Goal: Task Accomplishment & Management: Manage account settings

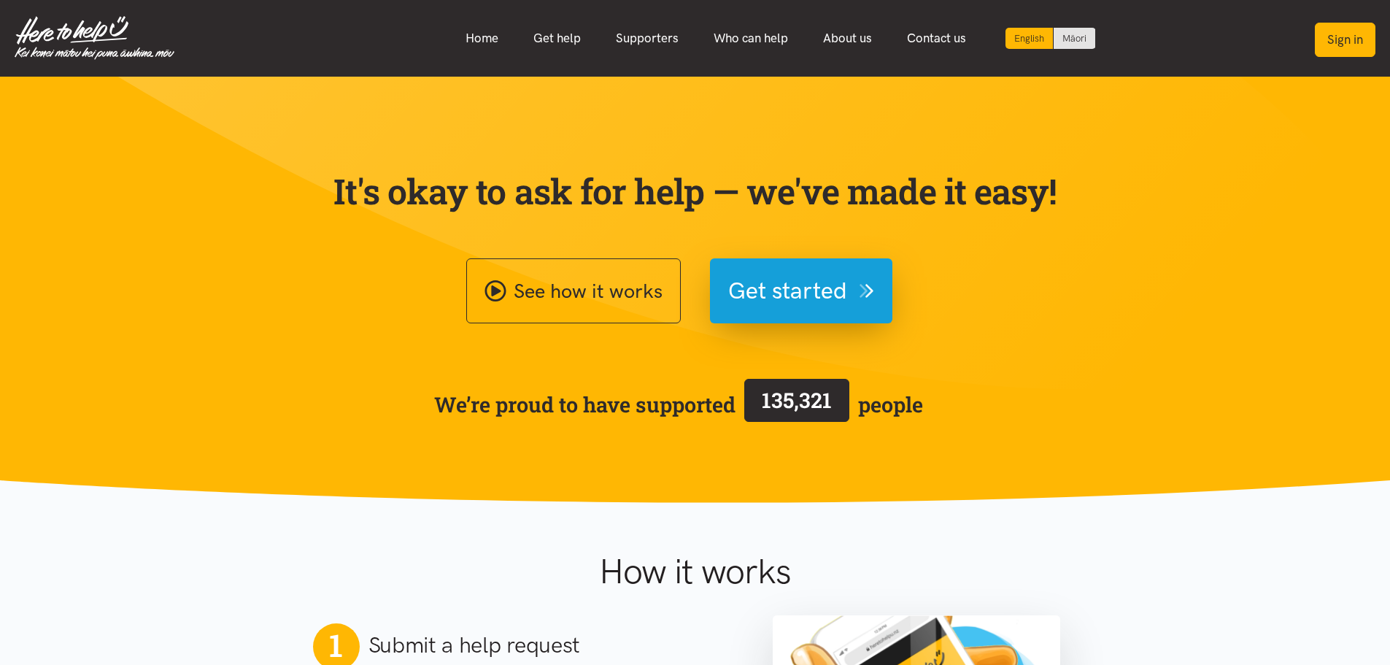
click at [1354, 44] on button "Sign in" at bounding box center [1345, 40] width 61 height 34
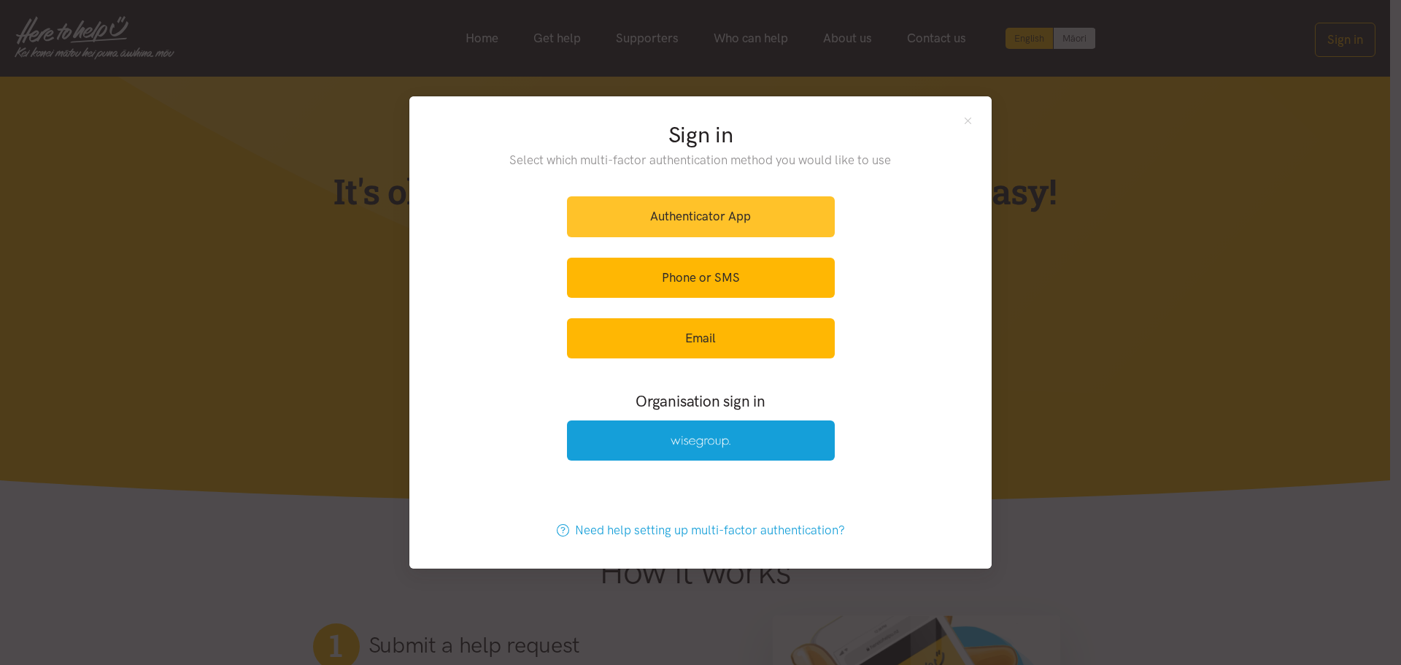
click at [672, 221] on link "Authenticator App" at bounding box center [701, 216] width 268 height 40
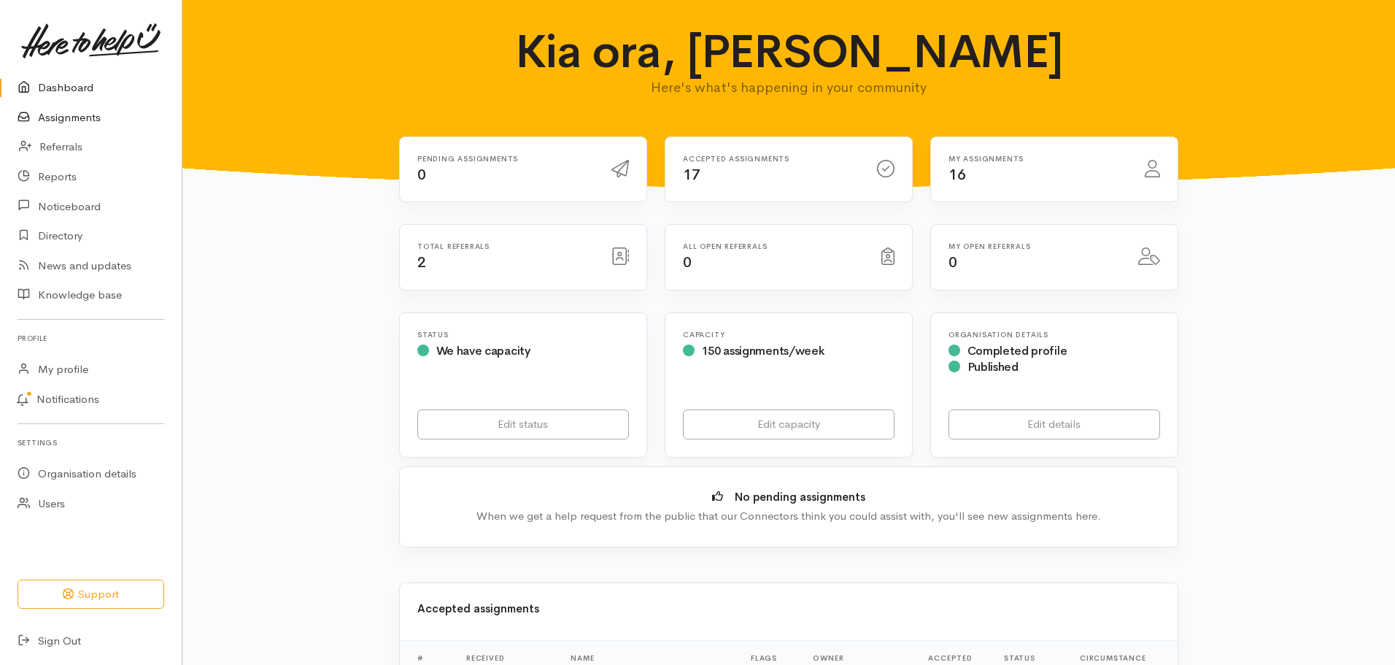
click at [83, 117] on link "Assignments" at bounding box center [91, 118] width 182 height 30
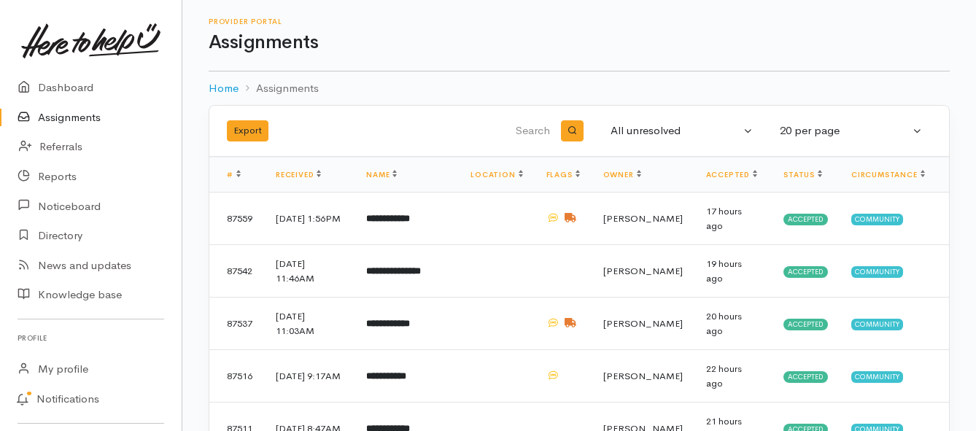
click at [58, 115] on link "Assignments" at bounding box center [91, 118] width 182 height 30
click at [78, 117] on link "Assignments" at bounding box center [91, 118] width 182 height 30
click at [69, 120] on link "Assignments" at bounding box center [91, 118] width 182 height 30
click at [77, 124] on link "Assignments" at bounding box center [91, 118] width 182 height 30
click at [89, 111] on link "Assignments" at bounding box center [91, 118] width 182 height 30
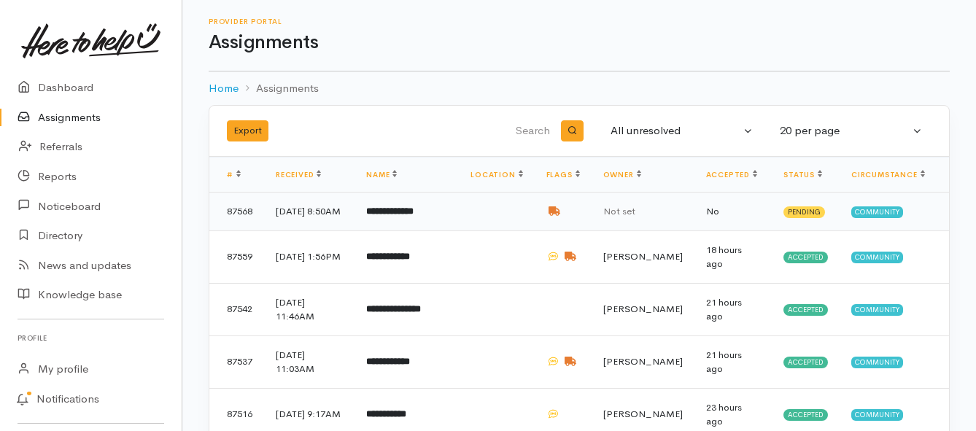
click at [393, 216] on b "**********" at bounding box center [389, 210] width 47 height 9
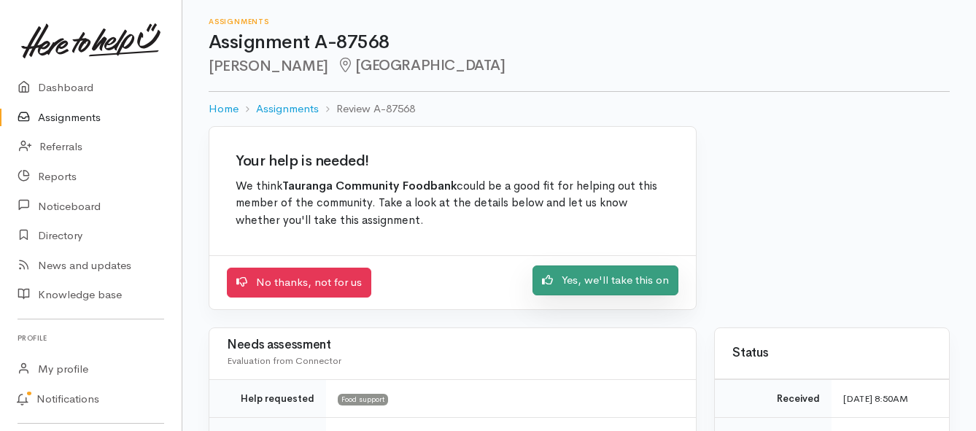
click at [562, 284] on link "Yes, we'll take this on" at bounding box center [606, 281] width 146 height 30
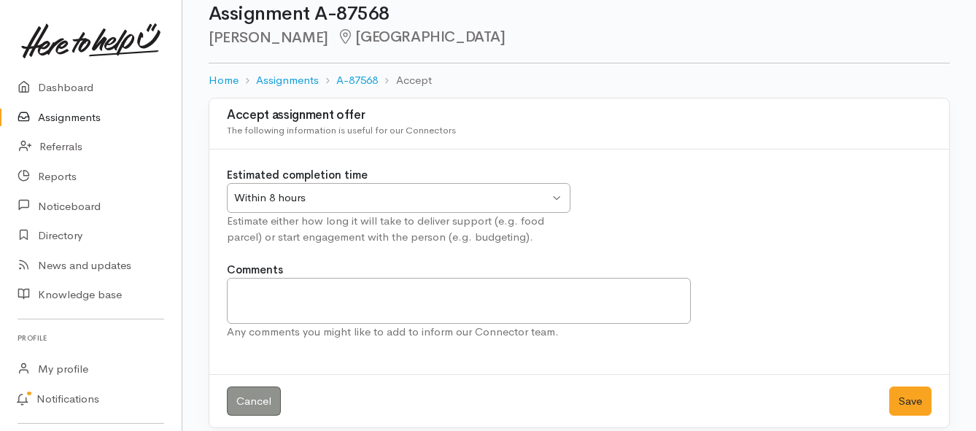
scroll to position [43, 0]
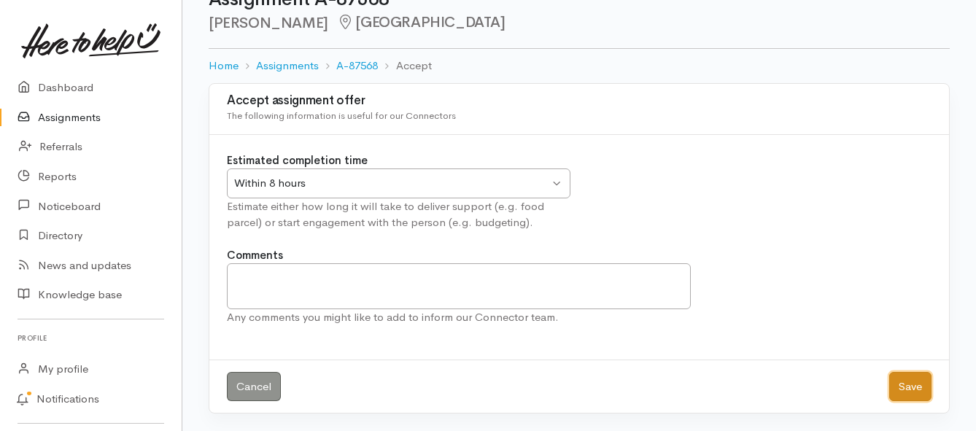
click at [899, 390] on button "Save" at bounding box center [910, 387] width 42 height 30
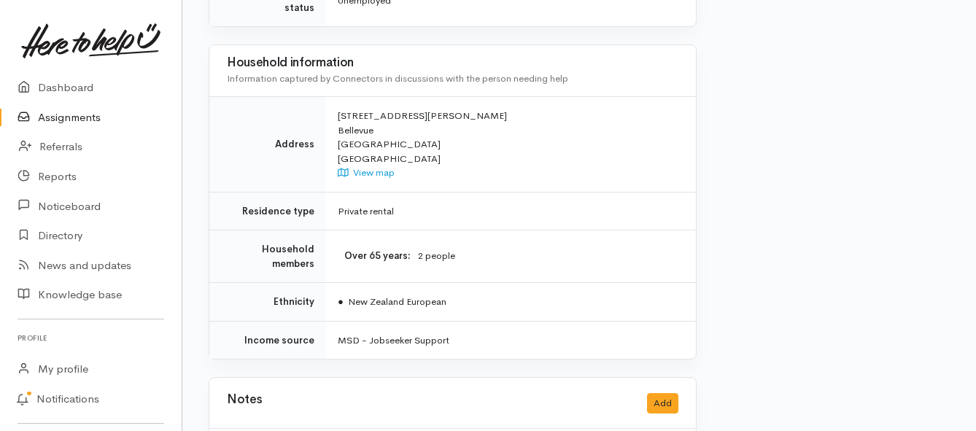
scroll to position [1224, 0]
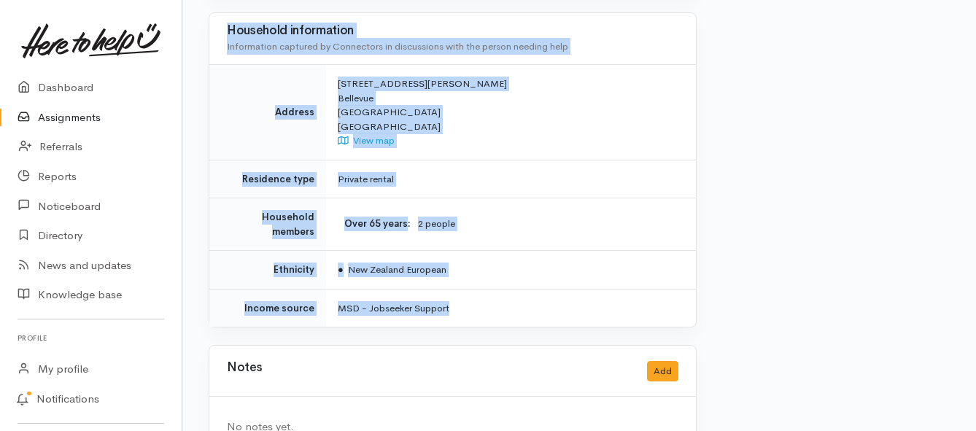
drag, startPoint x: 341, startPoint y: 114, endPoint x: 561, endPoint y: 266, distance: 267.3
copy div "Whaioranga Alder Abuse Team Tera Te-ra.walker@whaioranga.co.nz Tera has put a r…"
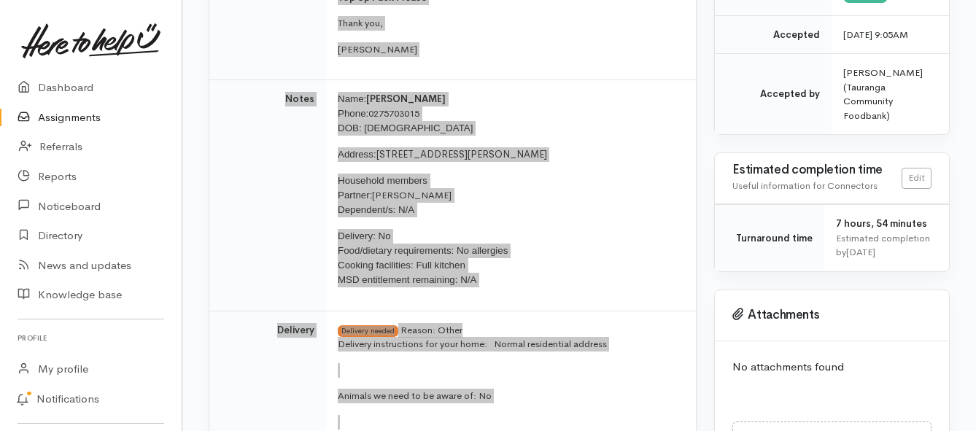
scroll to position [495, 0]
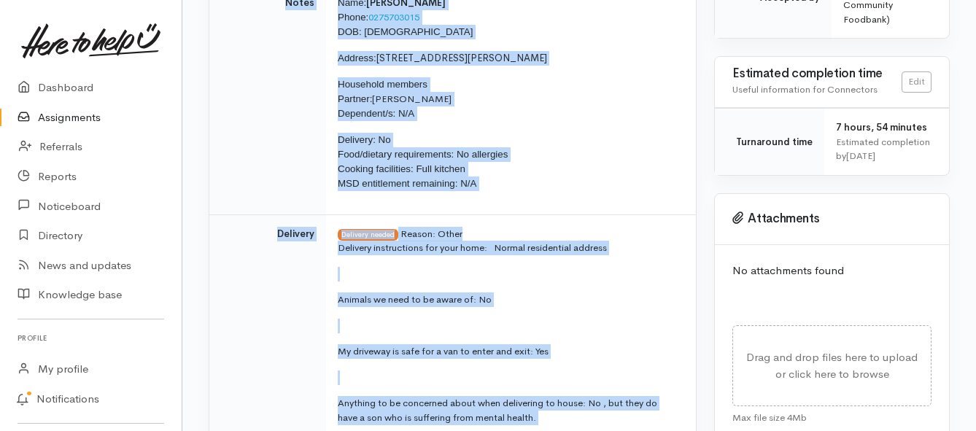
click at [75, 116] on link "Assignments" at bounding box center [91, 118] width 182 height 30
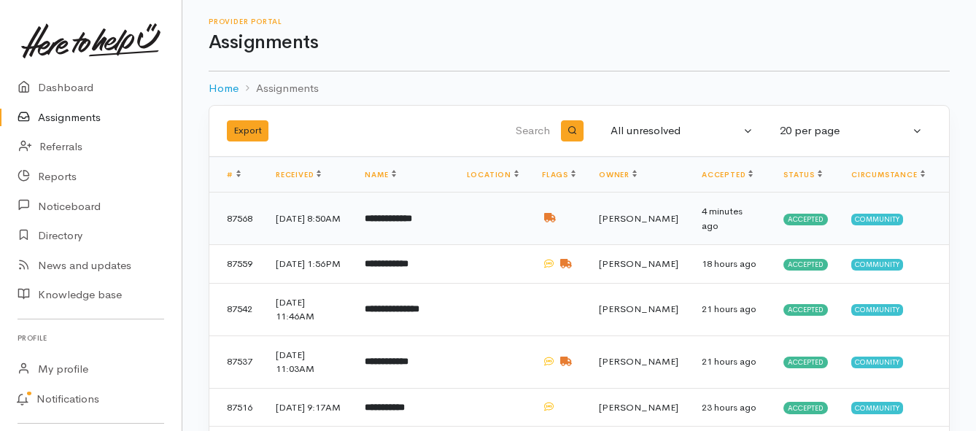
click at [408, 214] on b "**********" at bounding box center [388, 218] width 47 height 9
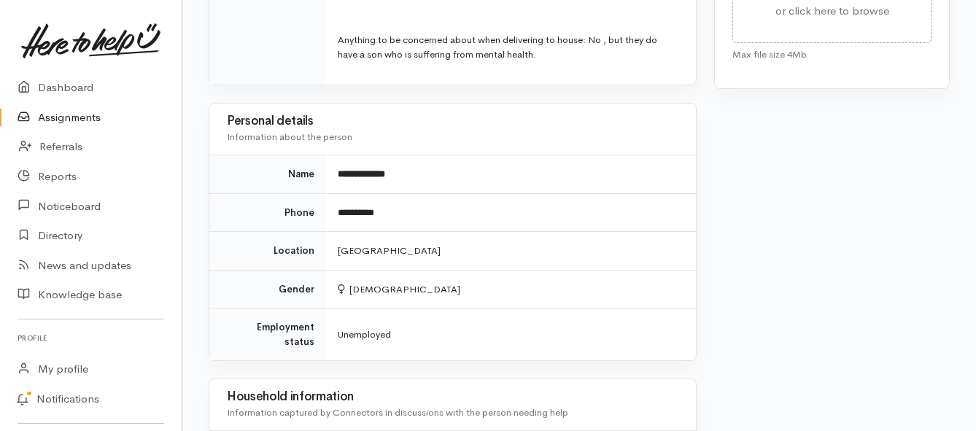
scroll to position [875, 0]
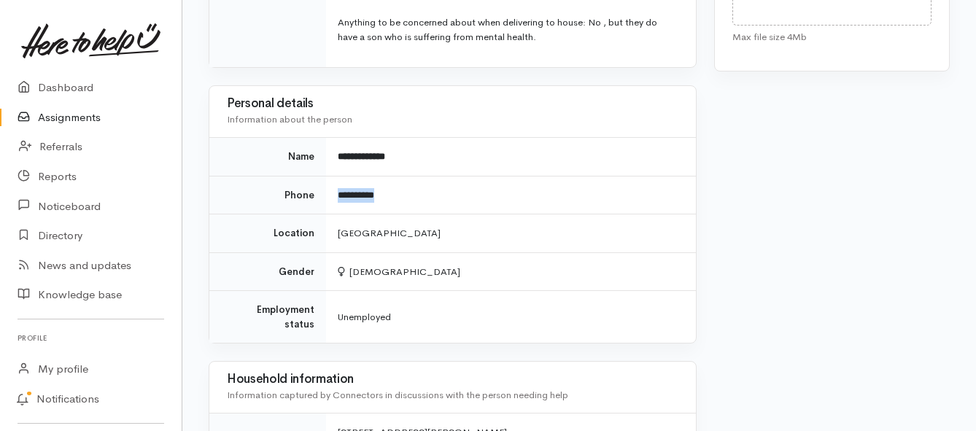
drag, startPoint x: 336, startPoint y: 163, endPoint x: 392, endPoint y: 162, distance: 56.2
click at [392, 176] on td "**********" at bounding box center [511, 195] width 370 height 39
click at [84, 113] on link "Assignments" at bounding box center [91, 118] width 182 height 30
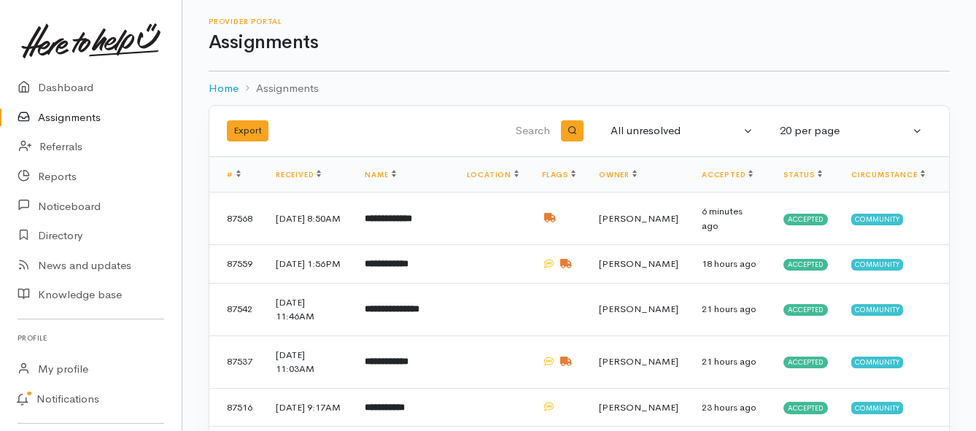
click at [88, 115] on link "Assignments" at bounding box center [91, 118] width 182 height 30
click at [90, 115] on link "Assignments" at bounding box center [91, 118] width 182 height 30
click at [89, 120] on link "Assignments" at bounding box center [91, 118] width 182 height 30
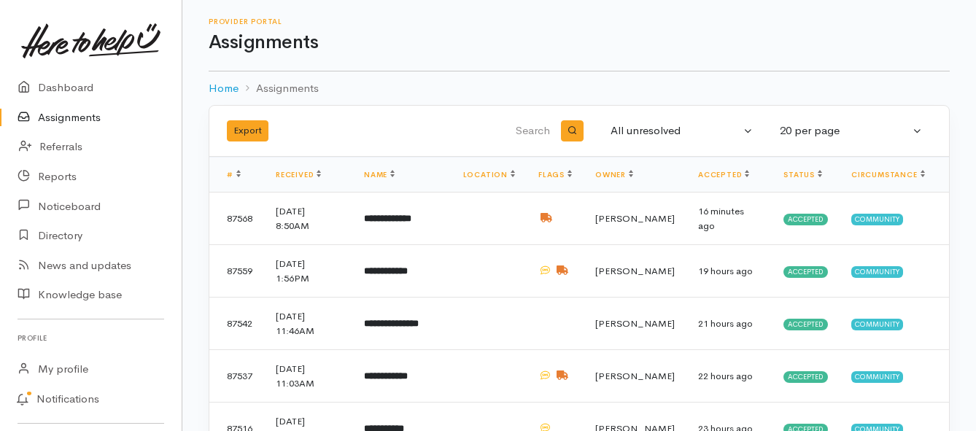
click at [45, 117] on link "Assignments" at bounding box center [91, 118] width 182 height 30
click at [87, 119] on link "Assignments" at bounding box center [91, 118] width 182 height 30
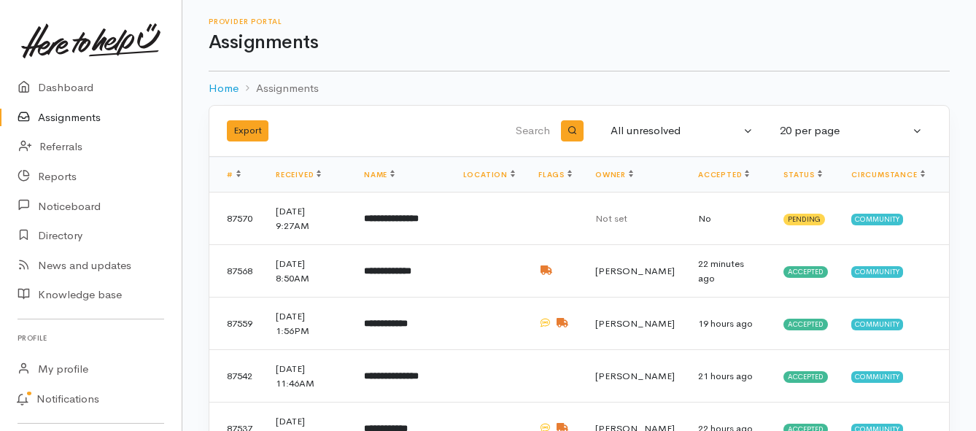
click at [66, 120] on link "Assignments" at bounding box center [91, 118] width 182 height 30
click at [392, 221] on b "**********" at bounding box center [391, 218] width 55 height 9
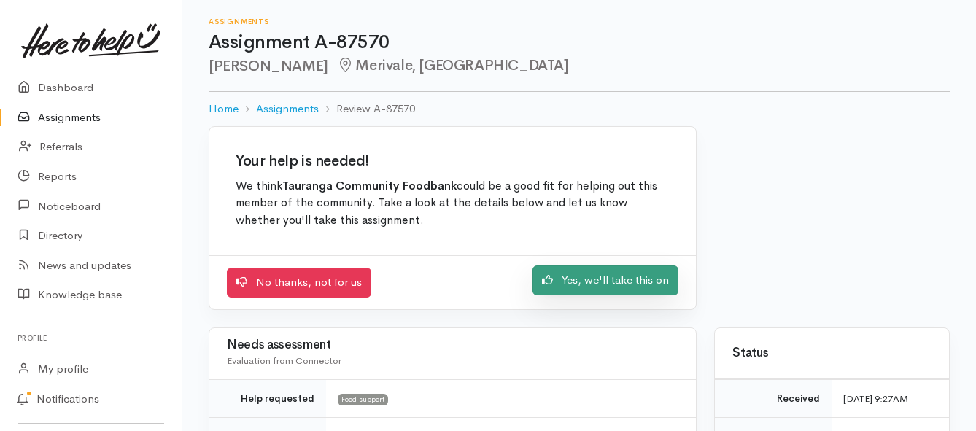
click at [560, 286] on link "Yes, we'll take this on" at bounding box center [606, 281] width 146 height 30
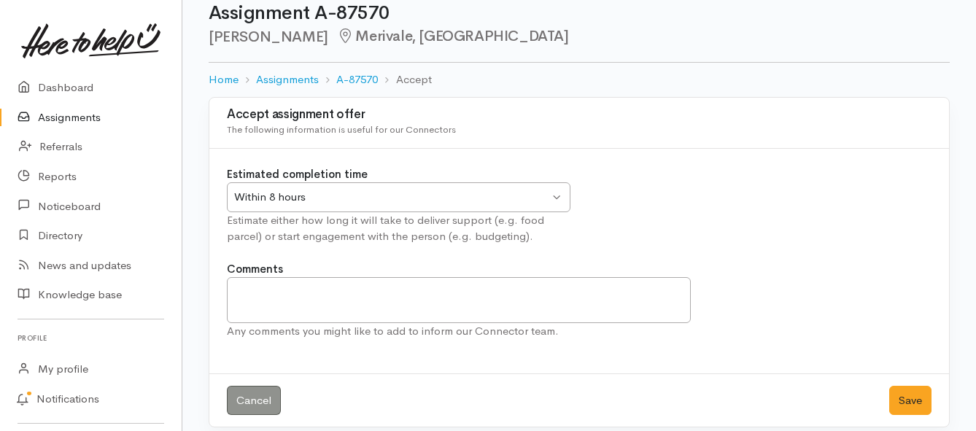
scroll to position [43, 0]
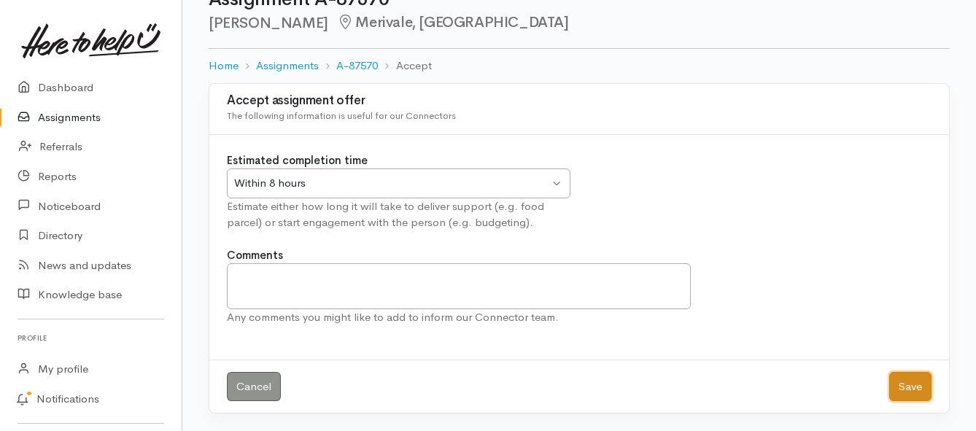
click at [921, 381] on button "Save" at bounding box center [910, 387] width 42 height 30
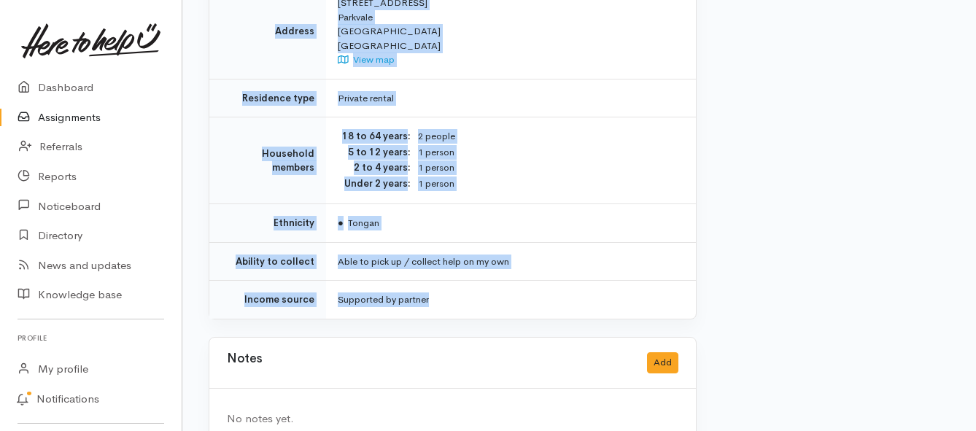
scroll to position [1107, 0]
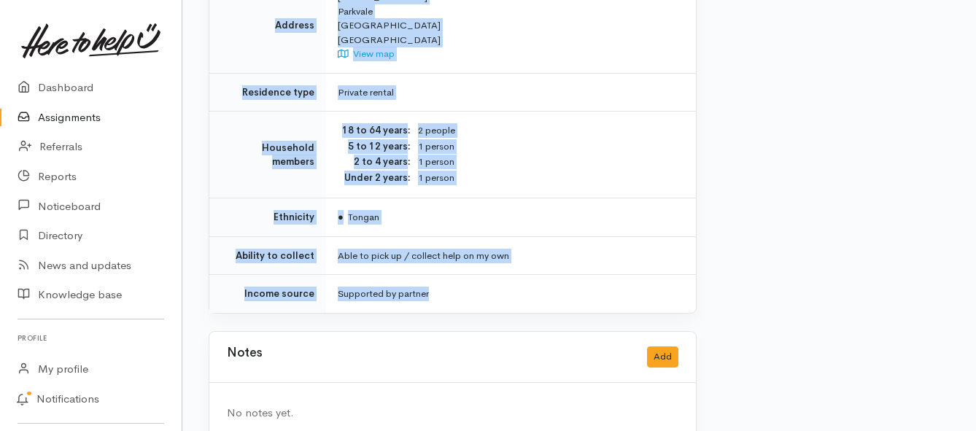
drag, startPoint x: 337, startPoint y: 186, endPoint x: 471, endPoint y: 281, distance: 163.8
copy div "**********"
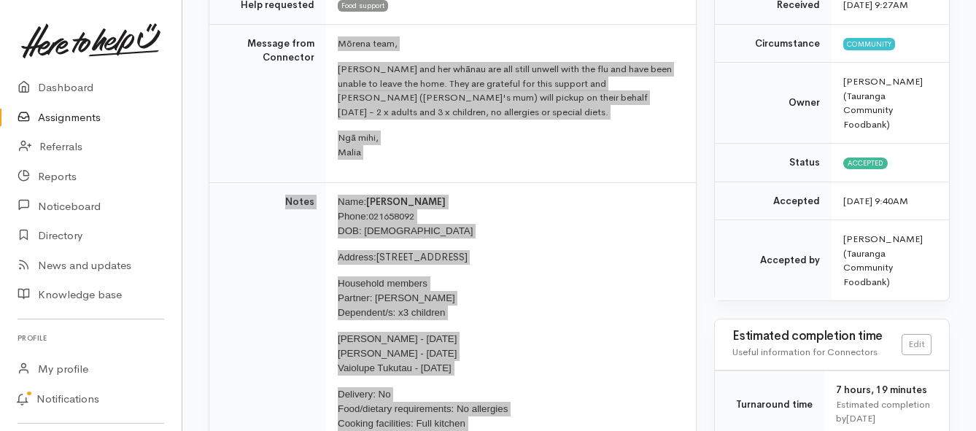
scroll to position [159, 0]
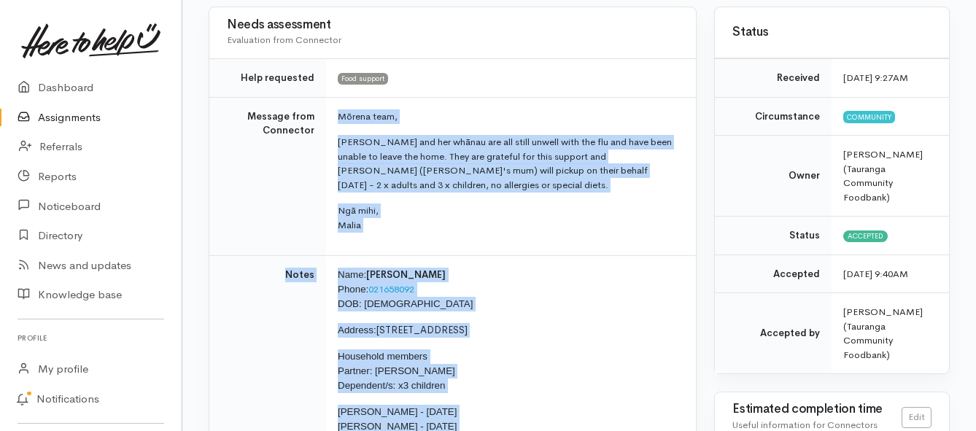
click at [71, 117] on link "Assignments" at bounding box center [91, 118] width 182 height 30
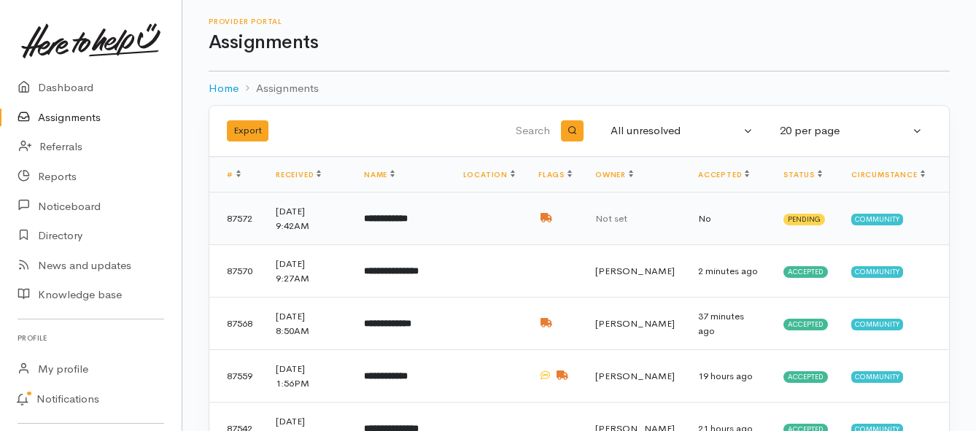
click at [408, 221] on b "**********" at bounding box center [386, 218] width 44 height 9
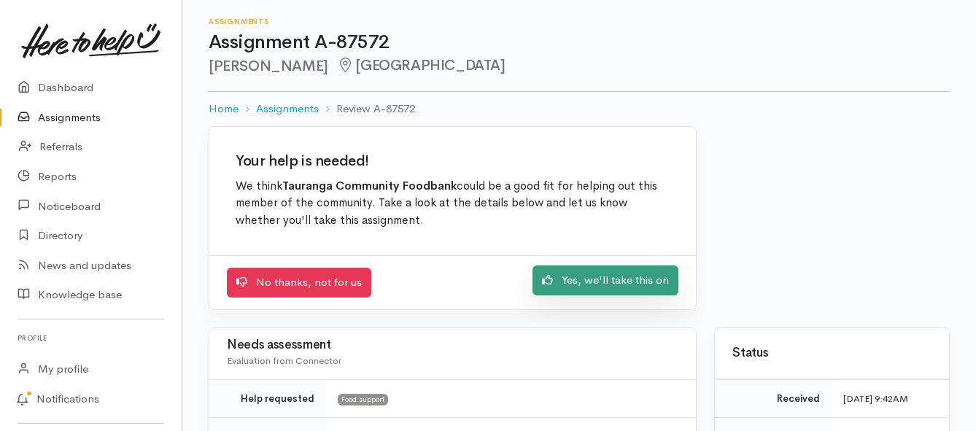
click at [574, 283] on link "Yes, we'll take this on" at bounding box center [606, 281] width 146 height 30
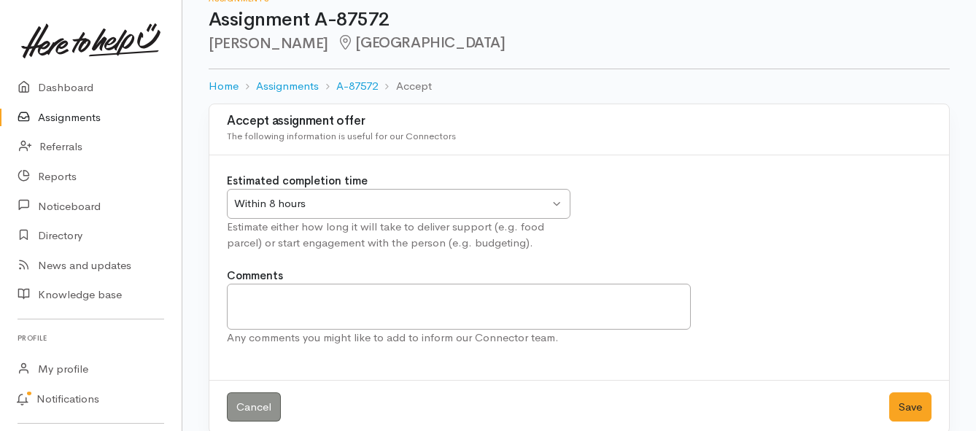
scroll to position [43, 0]
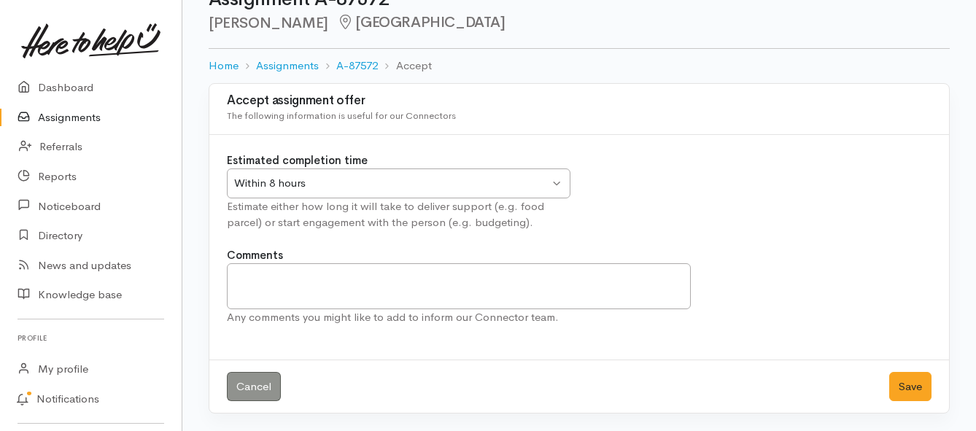
click at [552, 181] on div "Within 8 hours Within 8 hours" at bounding box center [399, 184] width 344 height 30
click at [908, 384] on button "Save" at bounding box center [910, 387] width 42 height 30
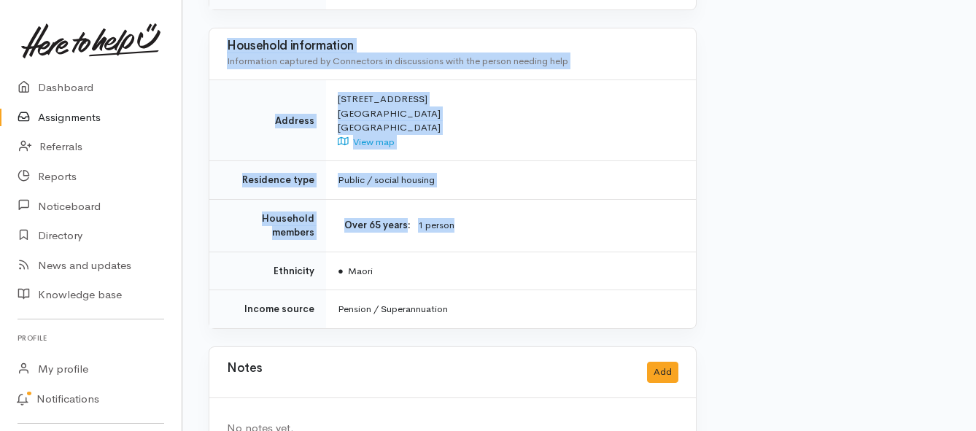
scroll to position [1220, 0]
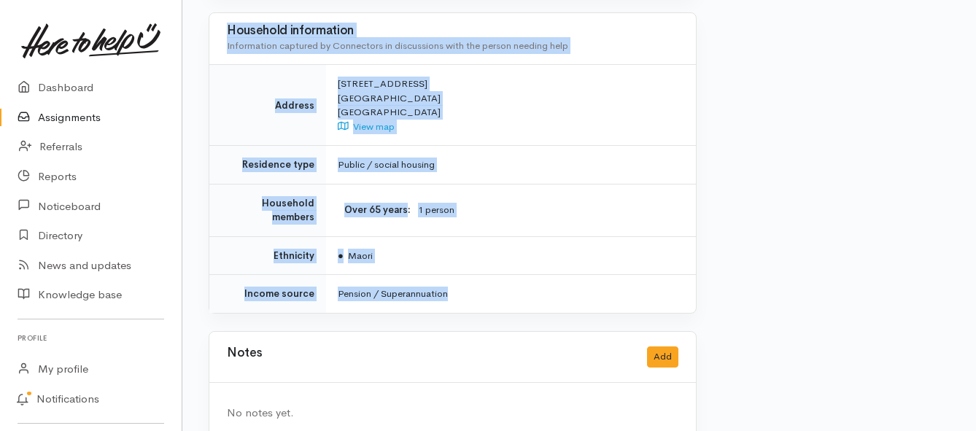
drag, startPoint x: 340, startPoint y: 40, endPoint x: 508, endPoint y: 248, distance: 267.6
copy div "Lor ips dolo, Sitam co a elitse doeiusm tempor inc ut laboreetdo magn aliquae a…"
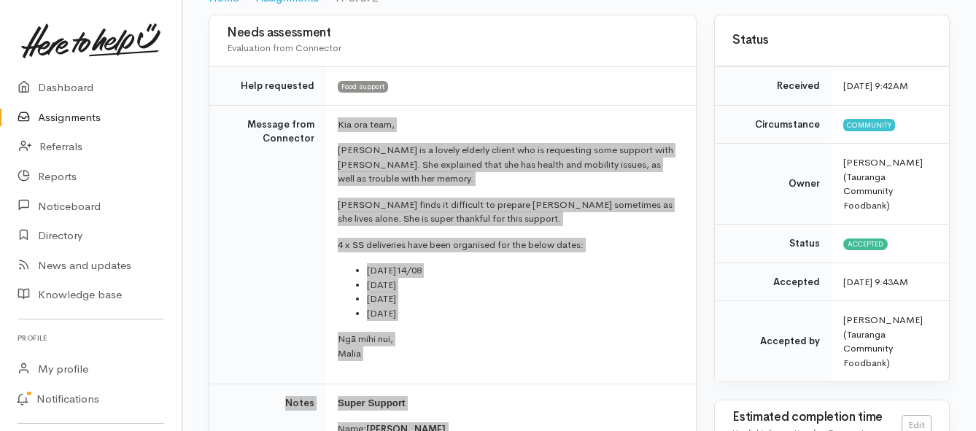
scroll to position [125, 0]
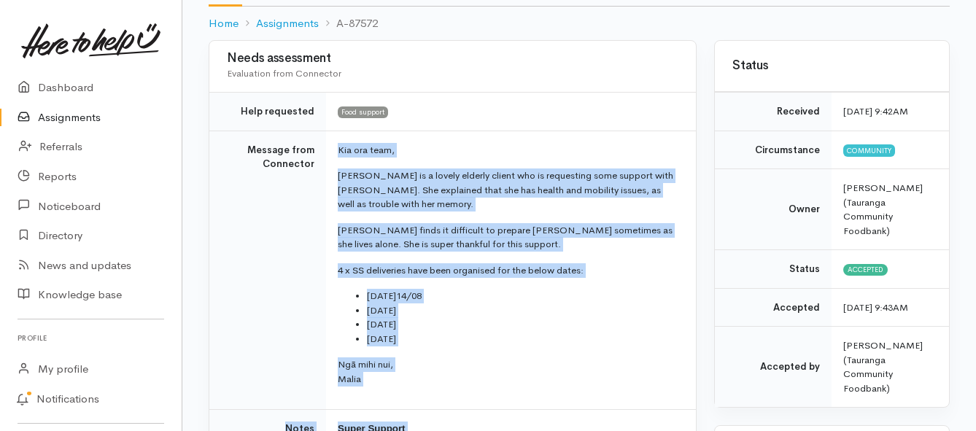
click at [73, 111] on link "Assignments" at bounding box center [91, 118] width 182 height 30
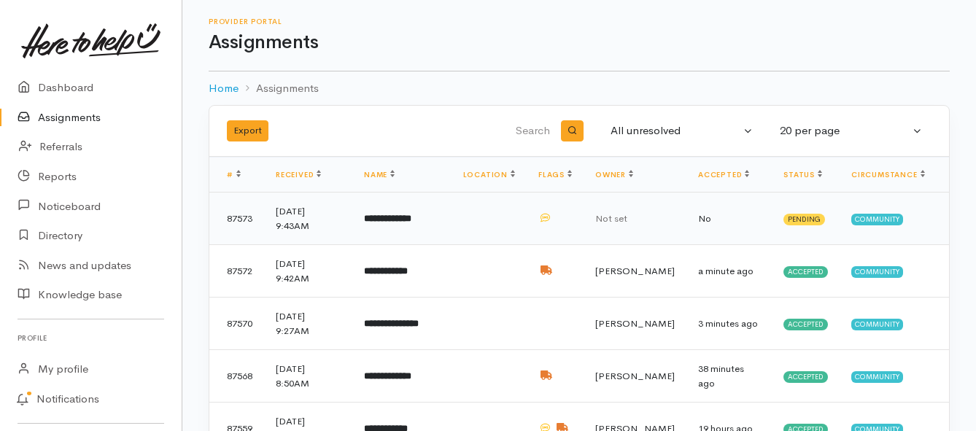
click at [398, 216] on b "**********" at bounding box center [387, 218] width 47 height 9
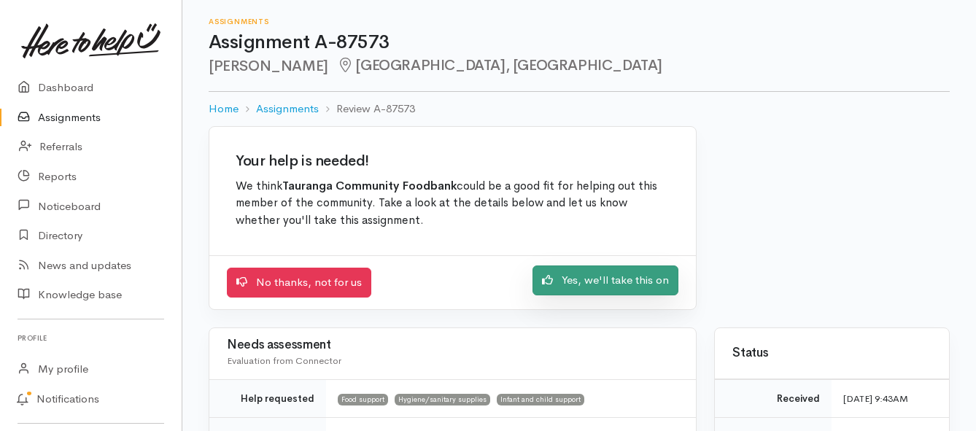
click at [573, 276] on link "Yes, we'll take this on" at bounding box center [606, 281] width 146 height 30
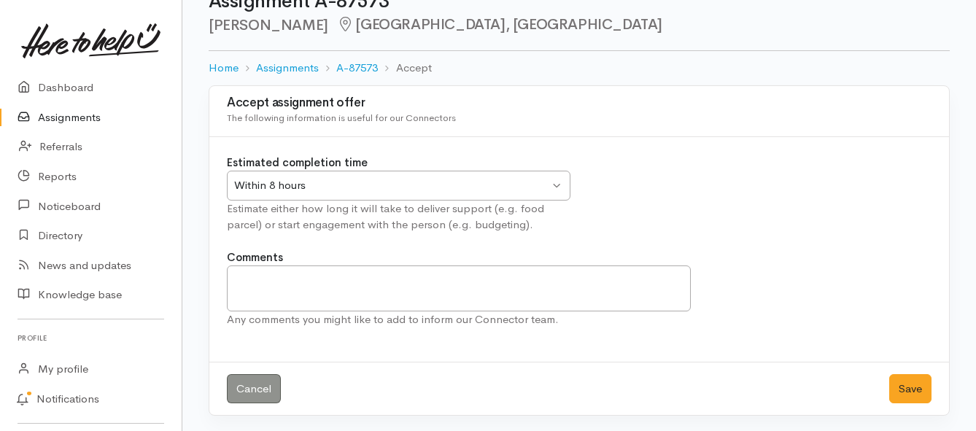
scroll to position [43, 0]
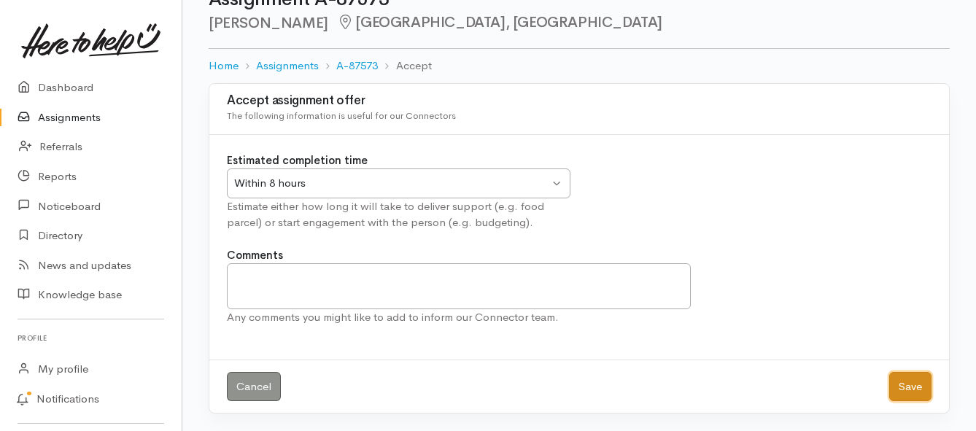
click at [908, 384] on button "Save" at bounding box center [910, 387] width 42 height 30
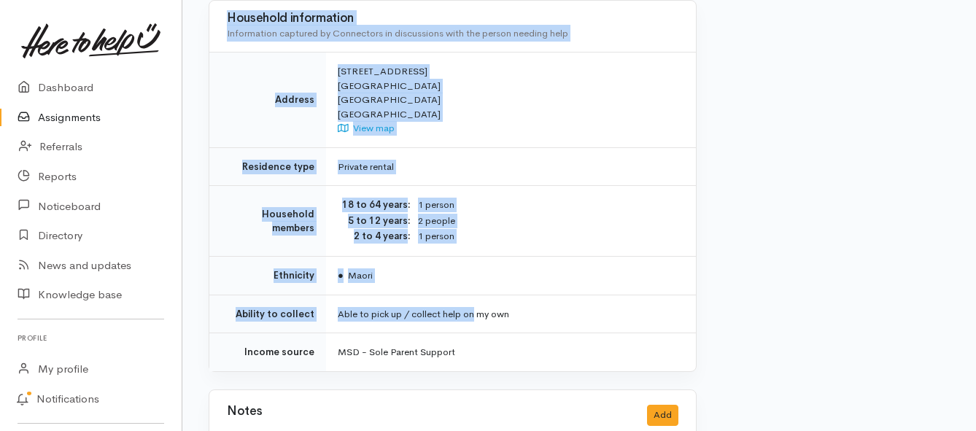
scroll to position [1167, 0]
drag, startPoint x: 333, startPoint y: 206, endPoint x: 497, endPoint y: 329, distance: 204.7
copy div "**********"
click at [44, 112] on link "Assignments" at bounding box center [91, 118] width 182 height 30
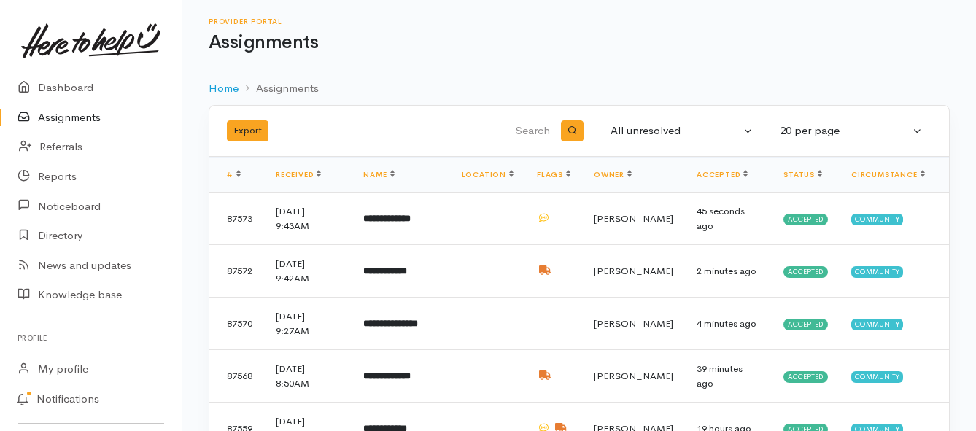
click at [85, 116] on link "Assignments" at bounding box center [91, 118] width 182 height 30
click at [84, 113] on link "Assignments" at bounding box center [91, 118] width 182 height 30
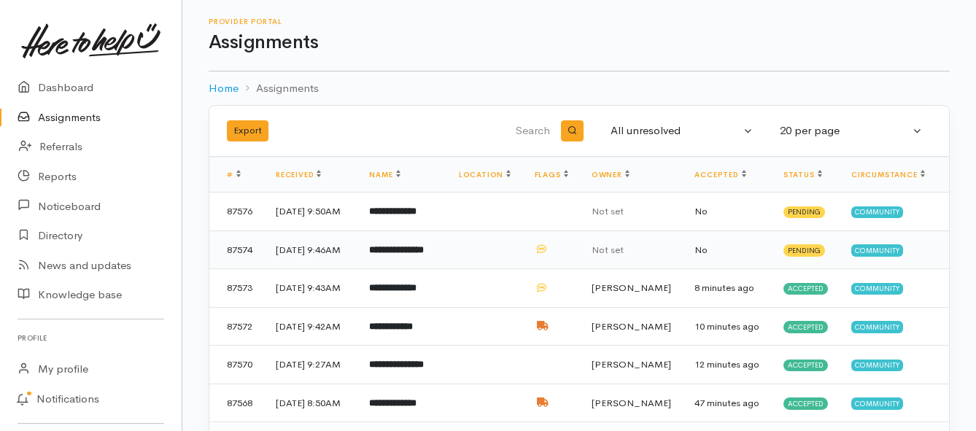
click at [400, 255] on b "**********" at bounding box center [396, 249] width 55 height 9
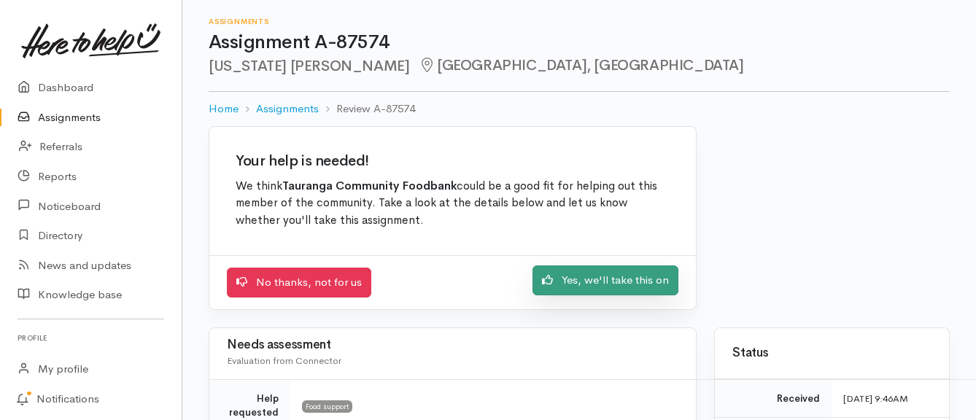
click at [577, 286] on link "Yes, we'll take this on" at bounding box center [606, 281] width 146 height 30
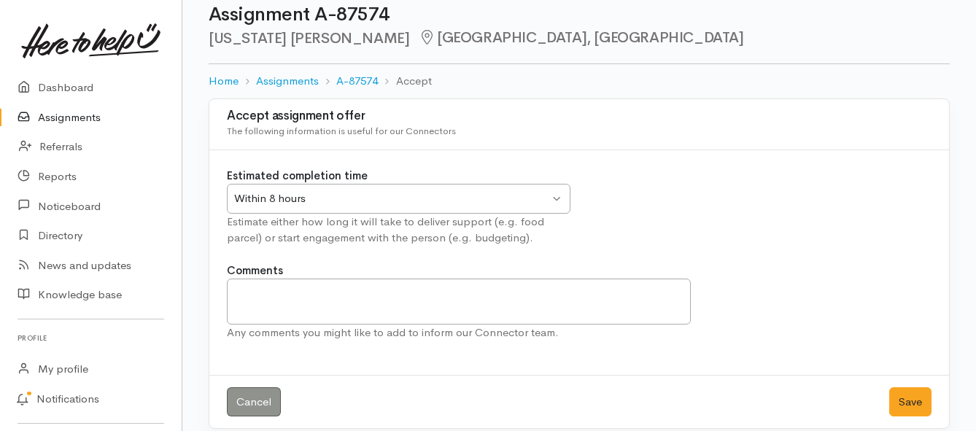
scroll to position [43, 0]
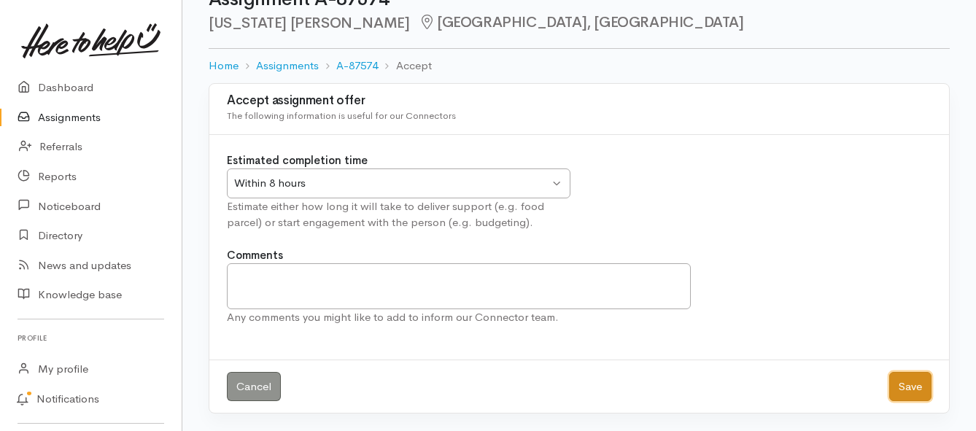
click at [913, 391] on button "Save" at bounding box center [910, 387] width 42 height 30
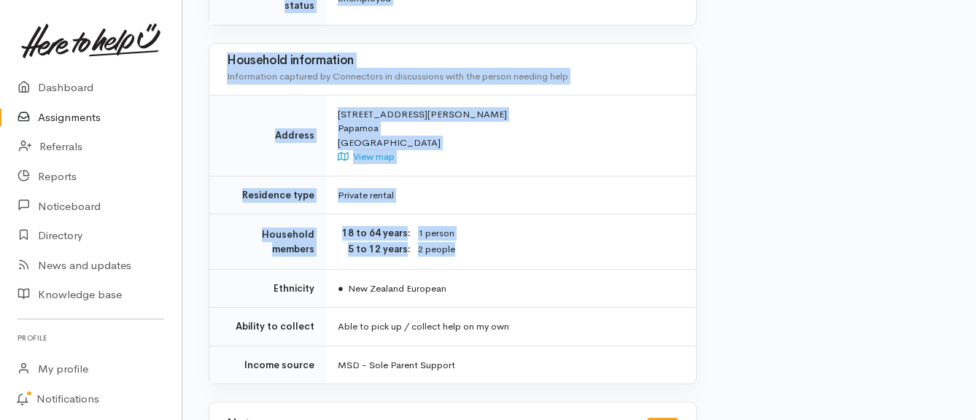
scroll to position [1094, 0]
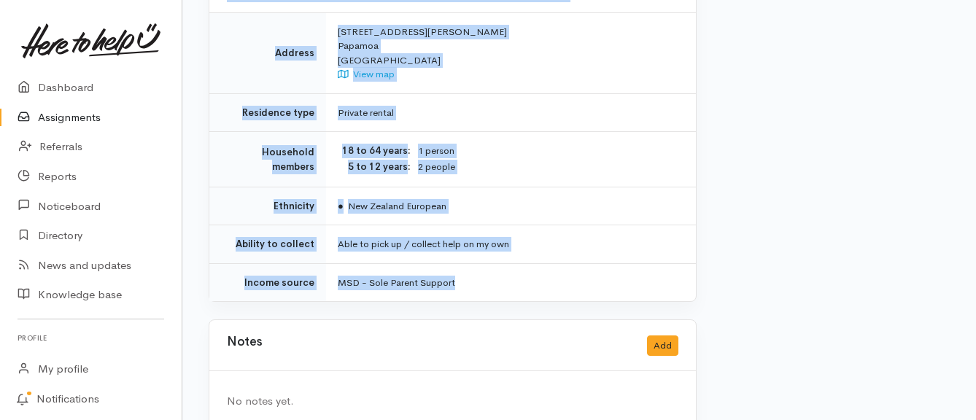
drag, startPoint x: 297, startPoint y: 143, endPoint x: 484, endPoint y: 262, distance: 221.4
copy div "**********"
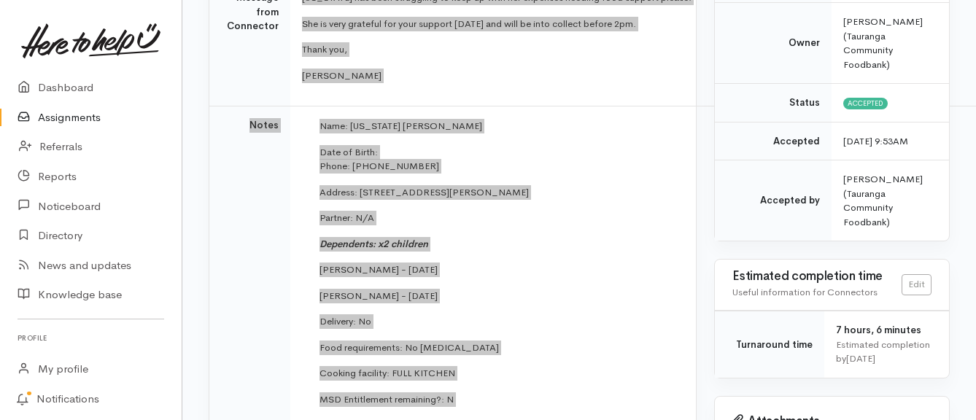
scroll to position [219, 0]
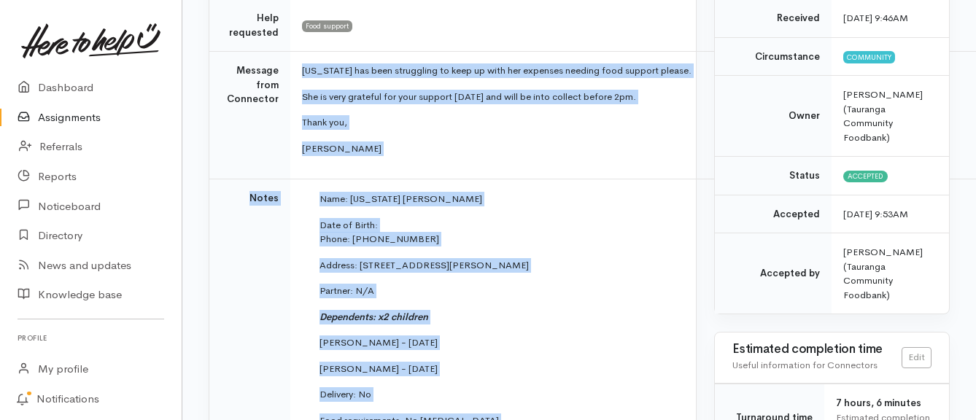
click at [93, 116] on link "Assignments" at bounding box center [91, 118] width 182 height 30
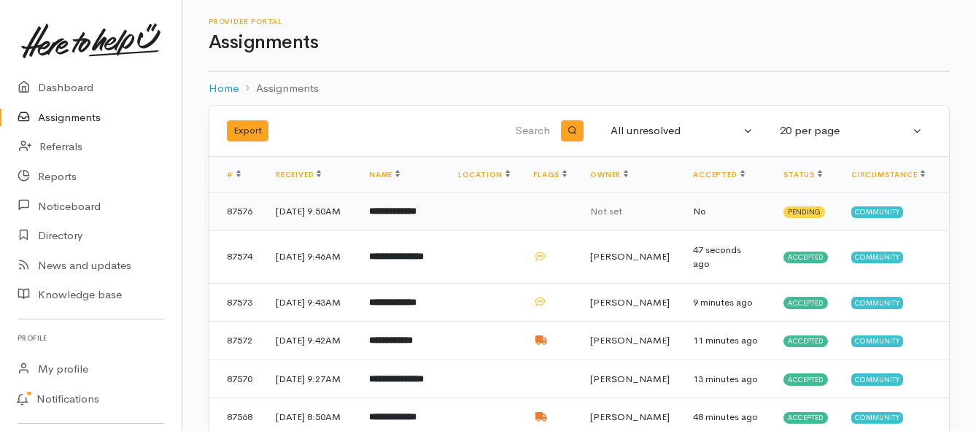
click at [400, 216] on b "**********" at bounding box center [392, 210] width 47 height 9
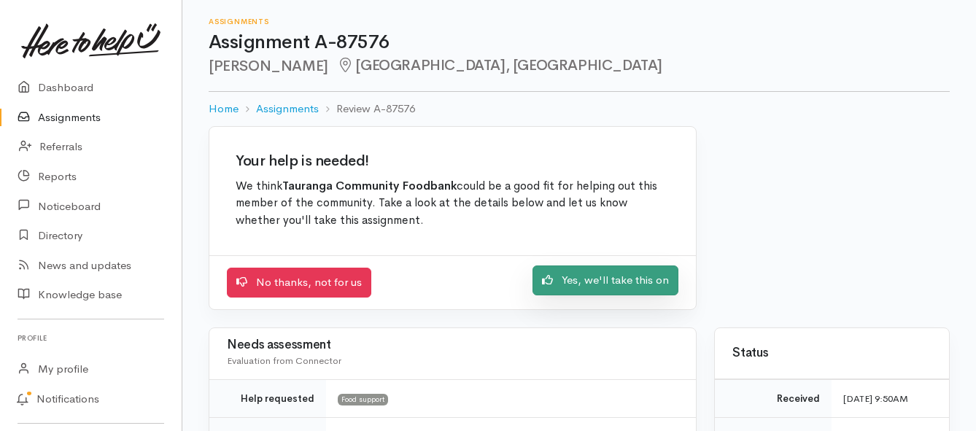
click at [565, 282] on link "Yes, we'll take this on" at bounding box center [606, 281] width 146 height 30
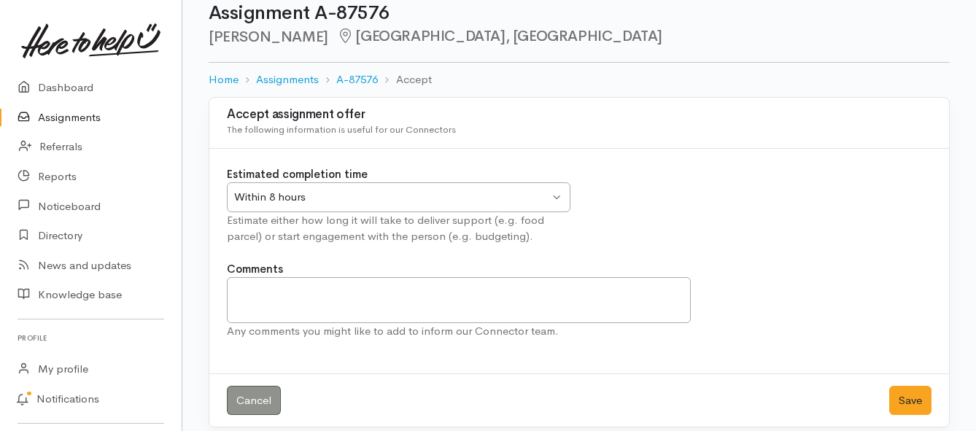
scroll to position [43, 0]
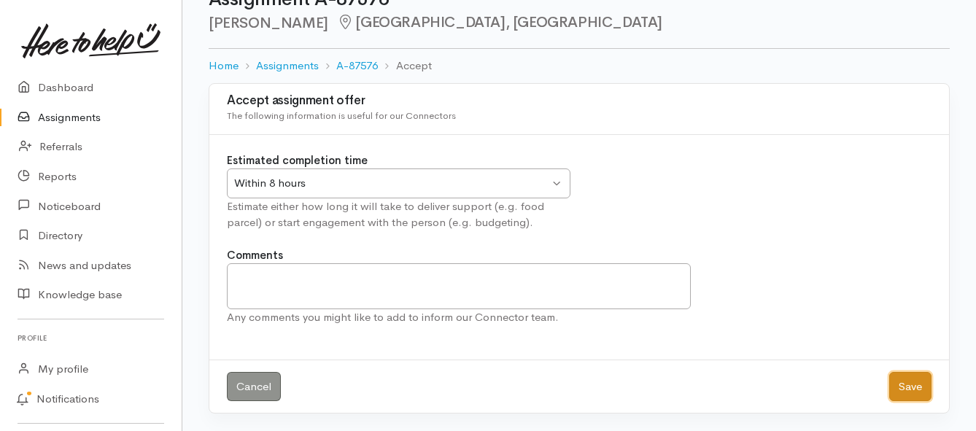
click at [897, 383] on button "Save" at bounding box center [910, 387] width 42 height 30
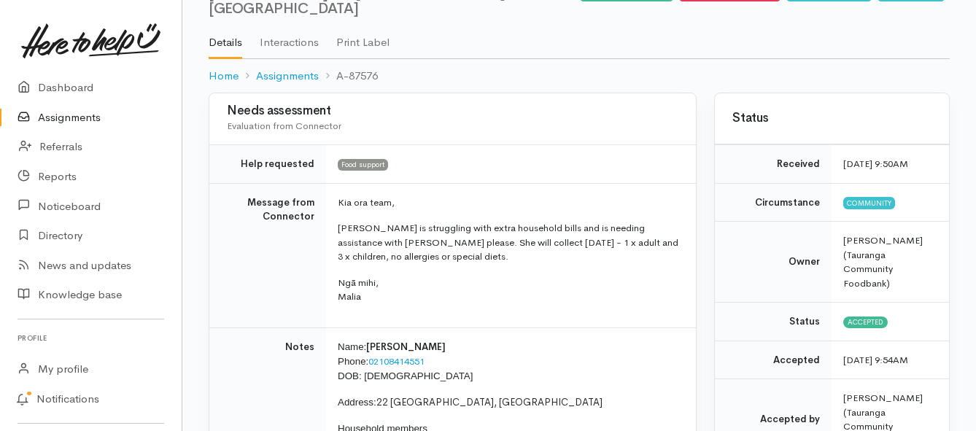
scroll to position [146, 0]
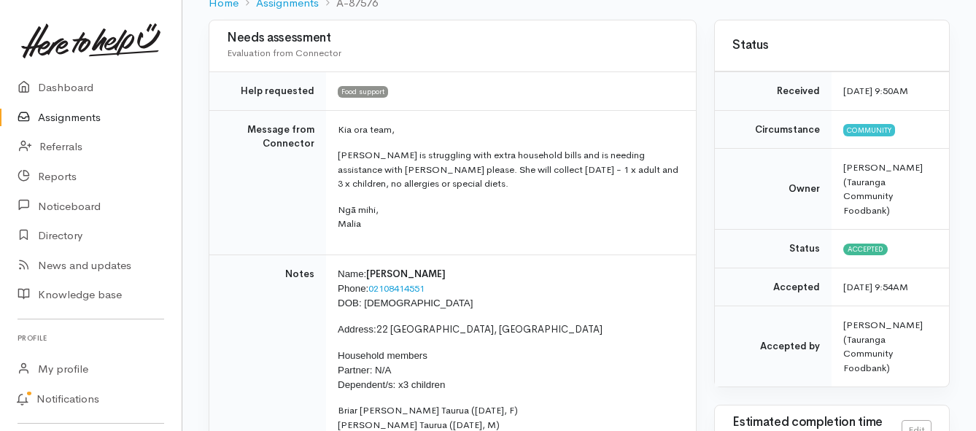
click at [61, 120] on link "Assignments" at bounding box center [91, 118] width 182 height 30
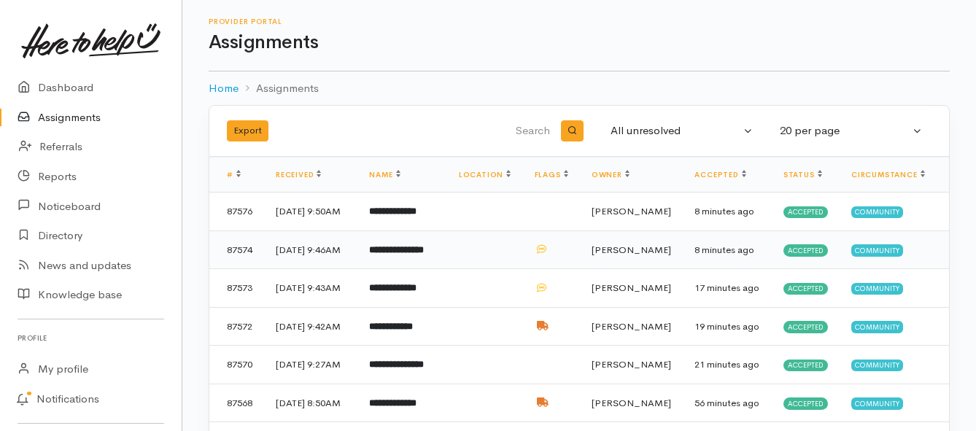
click at [405, 255] on b "**********" at bounding box center [396, 249] width 55 height 9
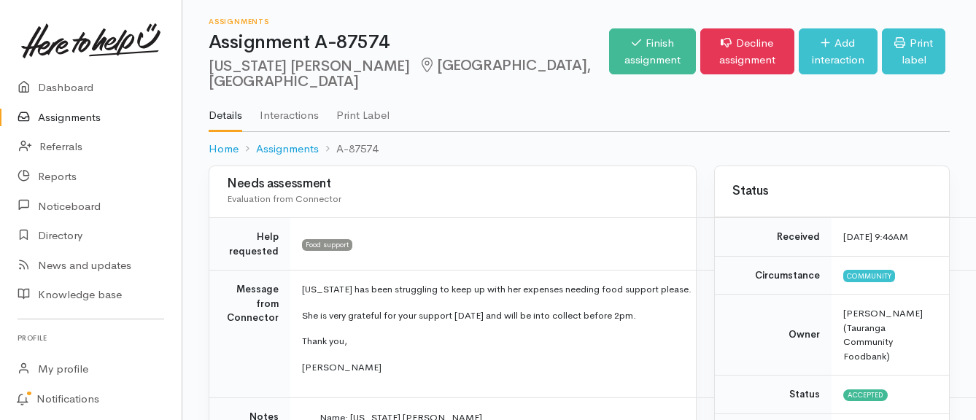
click at [80, 117] on link "Assignments" at bounding box center [91, 118] width 182 height 30
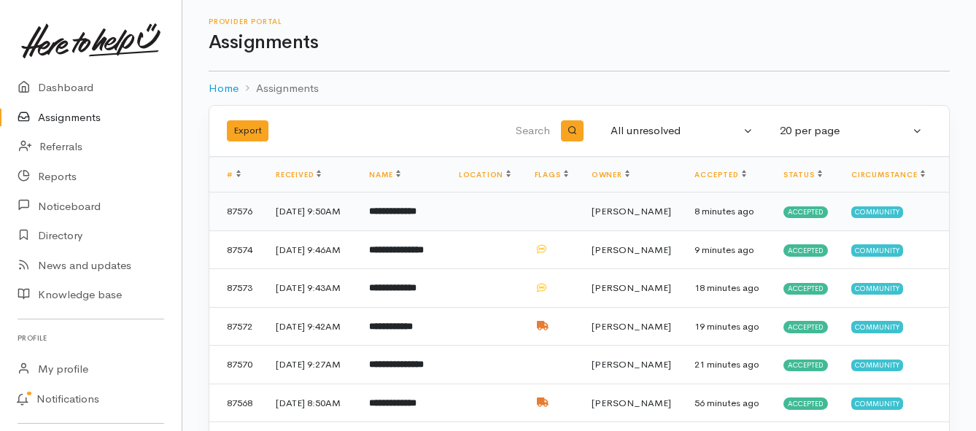
click at [399, 216] on b "**********" at bounding box center [392, 210] width 47 height 9
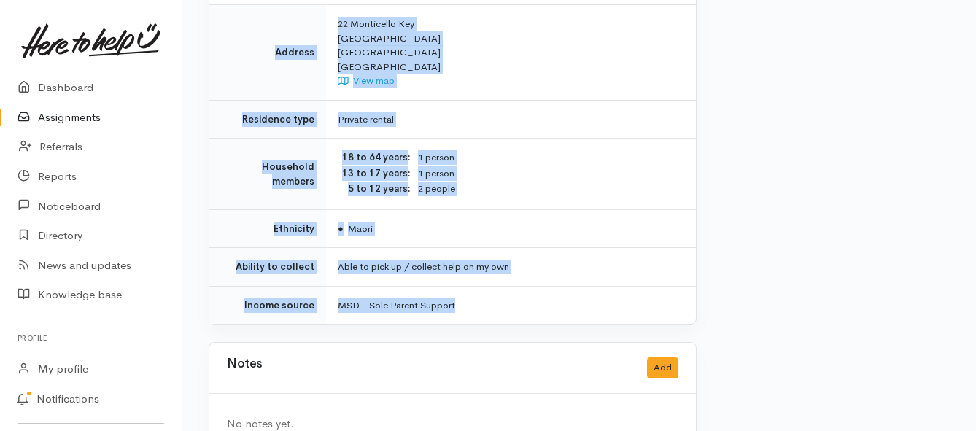
scroll to position [1076, 0]
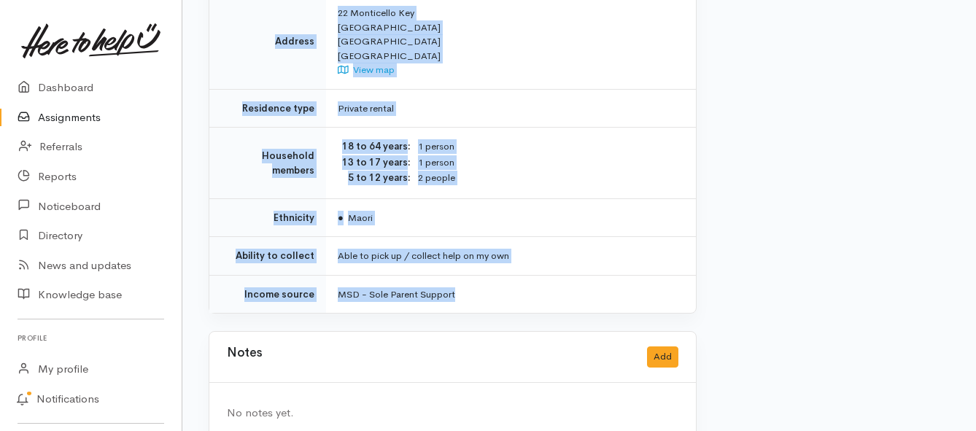
drag, startPoint x: 333, startPoint y: 186, endPoint x: 485, endPoint y: 270, distance: 173.4
copy div "**********"
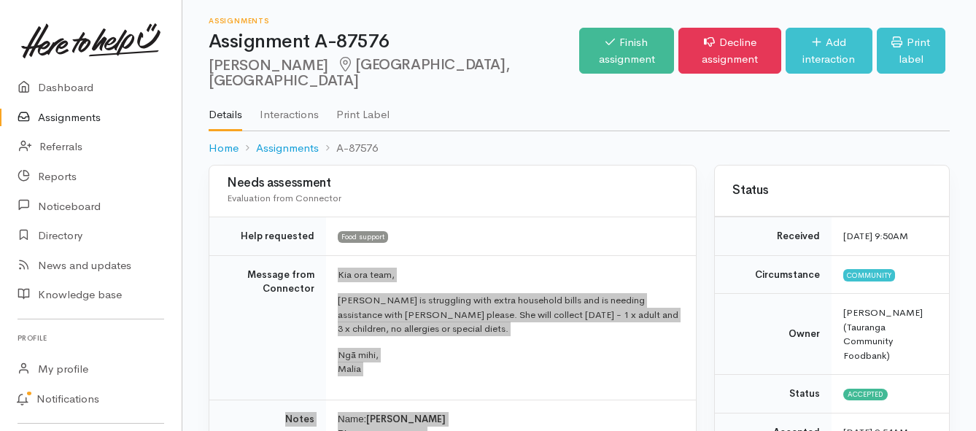
scroll to position [0, 0]
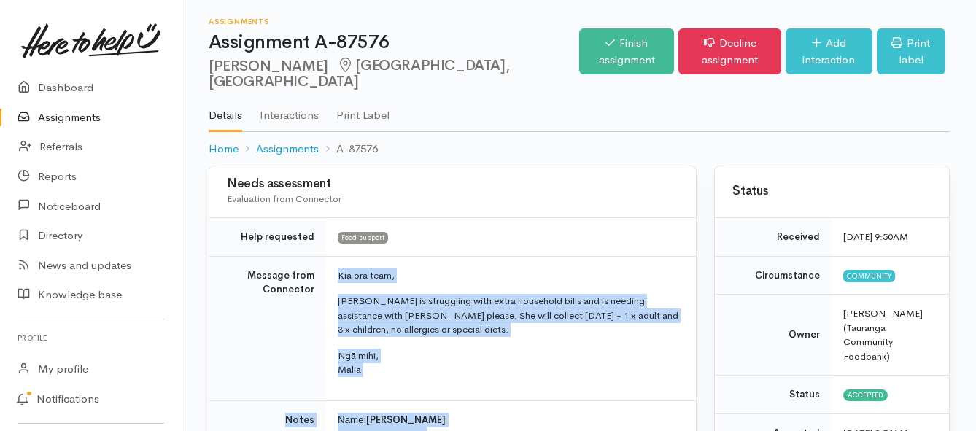
click at [51, 120] on link "Assignments" at bounding box center [91, 118] width 182 height 30
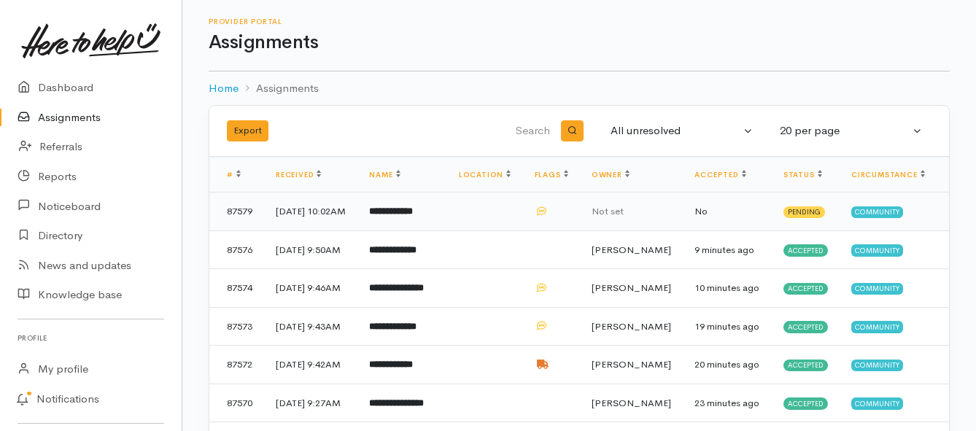
click at [408, 216] on b "**********" at bounding box center [391, 210] width 44 height 9
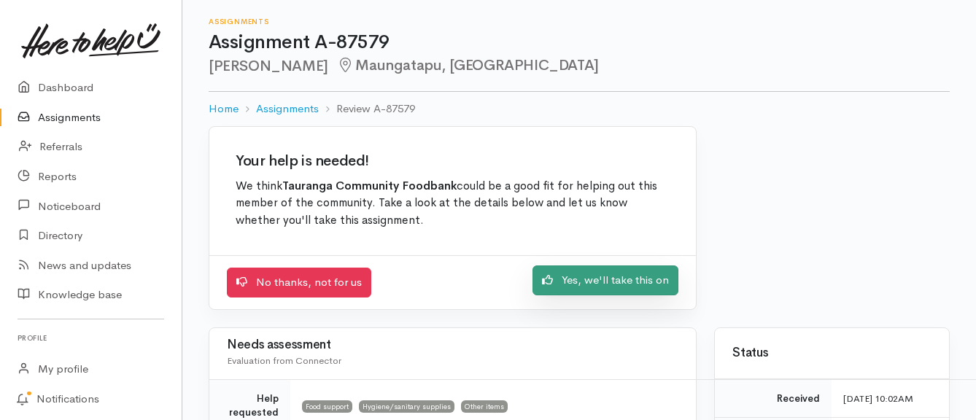
click at [562, 279] on link "Yes, we'll take this on" at bounding box center [606, 281] width 146 height 30
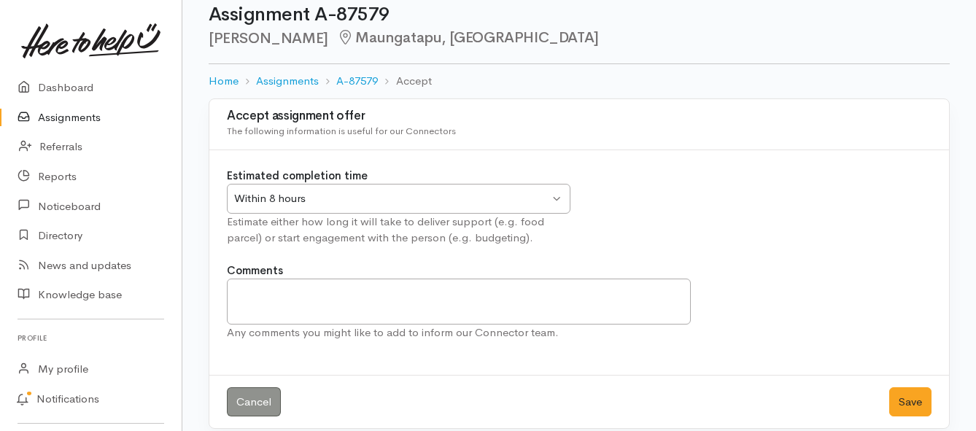
scroll to position [43, 0]
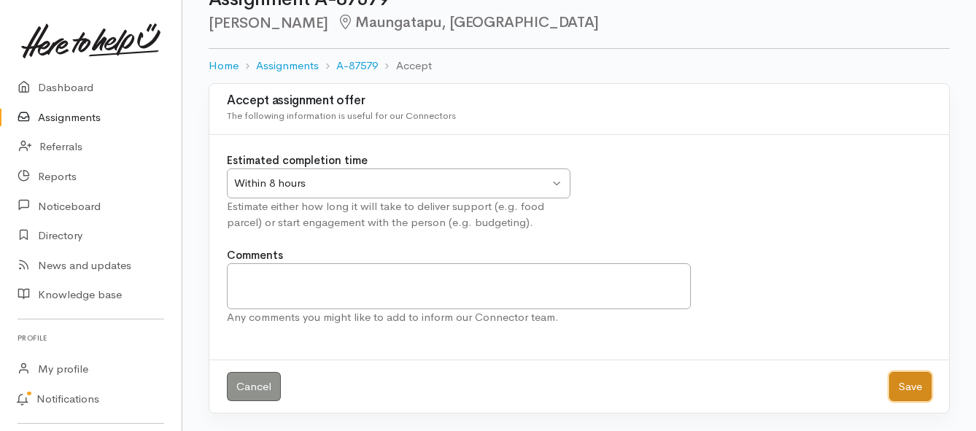
click at [910, 382] on button "Save" at bounding box center [910, 387] width 42 height 30
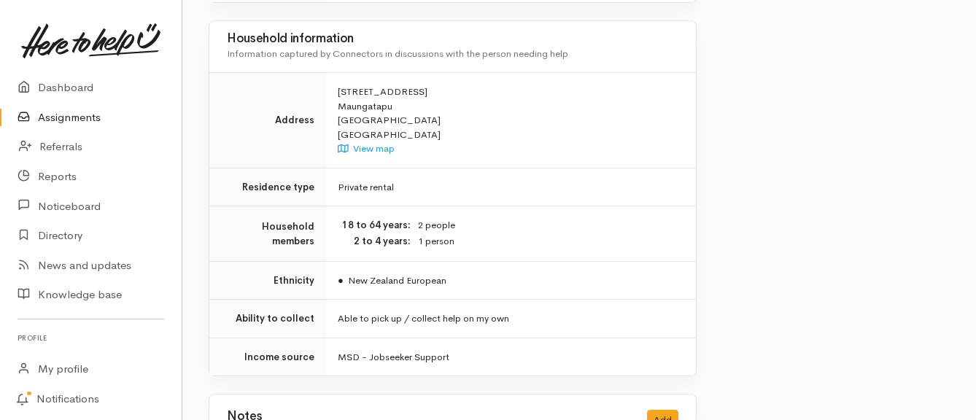
scroll to position [1240, 0]
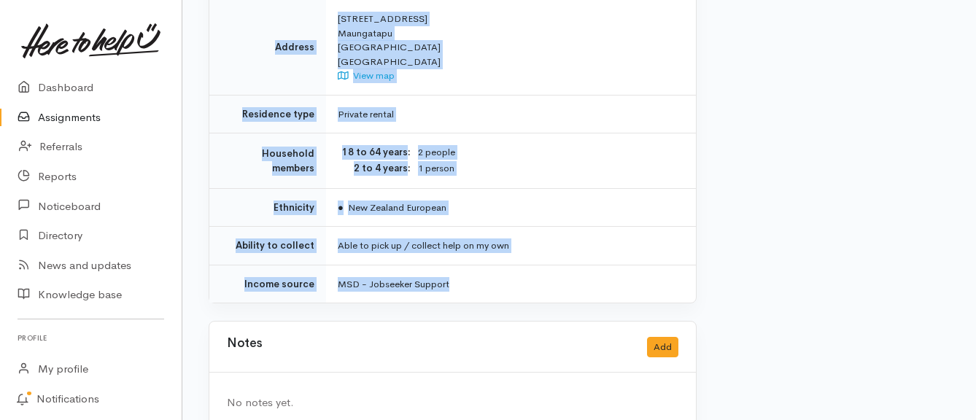
drag, startPoint x: 292, startPoint y: 142, endPoint x: 463, endPoint y: 263, distance: 209.7
copy div "**********"
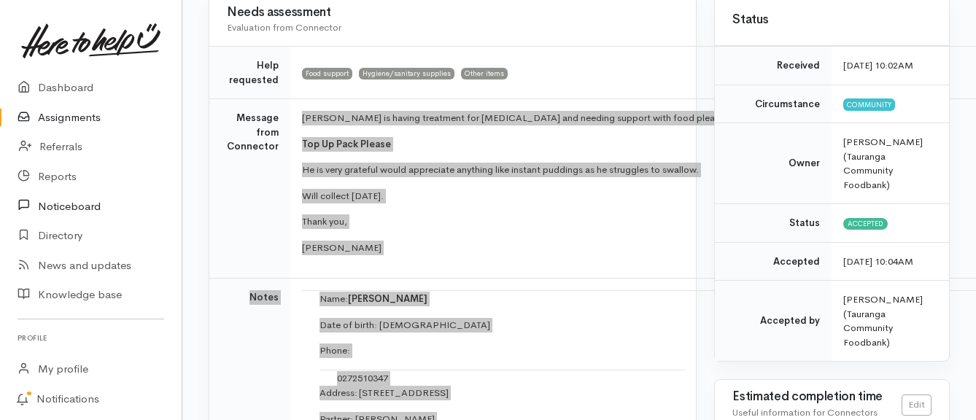
scroll to position [146, 0]
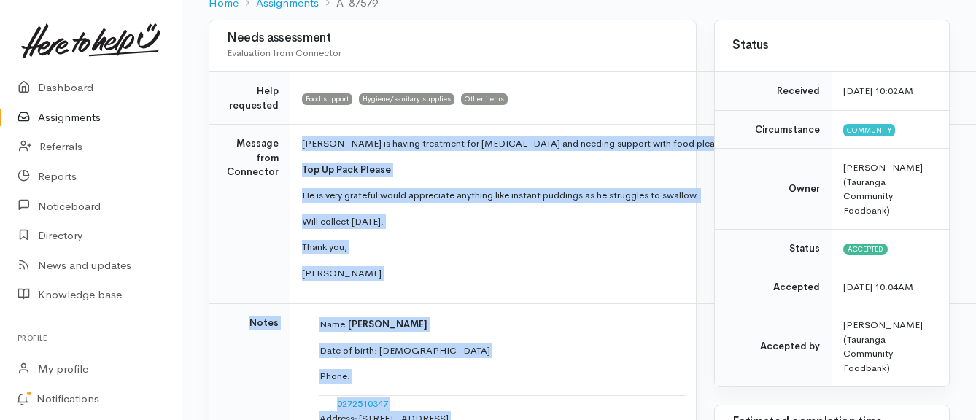
click at [67, 123] on link "Assignments" at bounding box center [91, 118] width 182 height 30
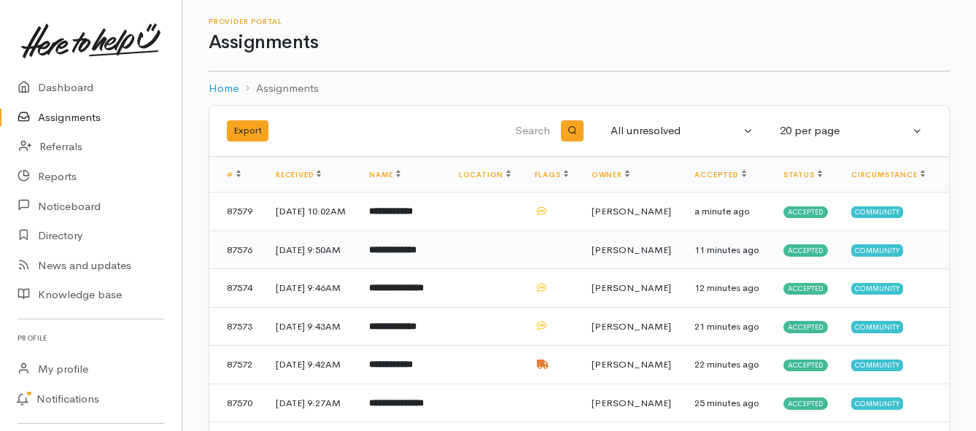
click at [417, 255] on b "**********" at bounding box center [392, 249] width 47 height 9
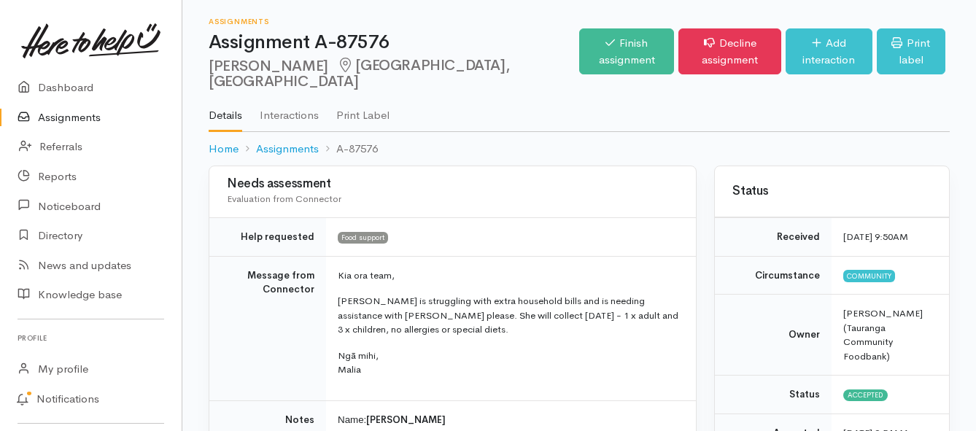
click at [58, 118] on link "Assignments" at bounding box center [91, 118] width 182 height 30
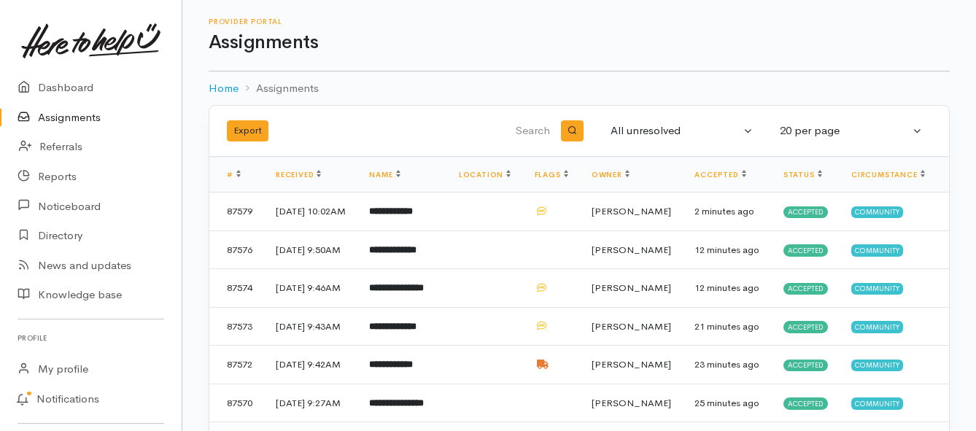
click at [75, 117] on link "Assignments" at bounding box center [91, 118] width 182 height 30
click at [84, 121] on link "Assignments" at bounding box center [91, 118] width 182 height 30
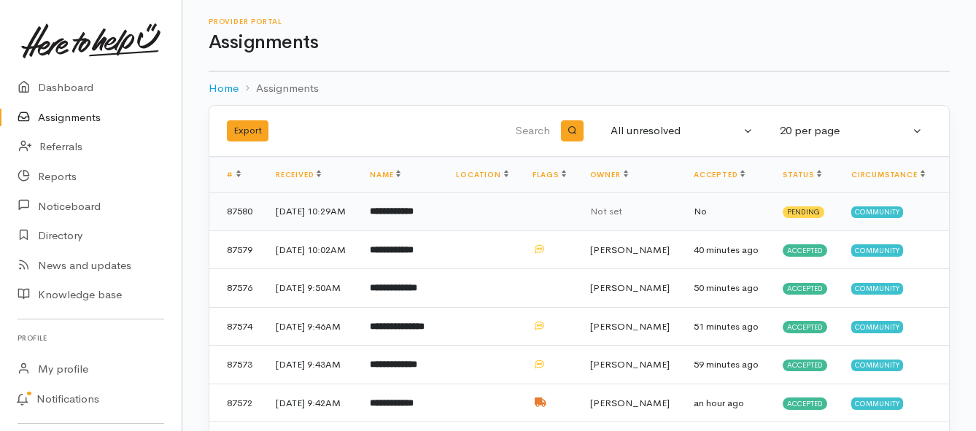
click at [408, 216] on b "**********" at bounding box center [392, 210] width 44 height 9
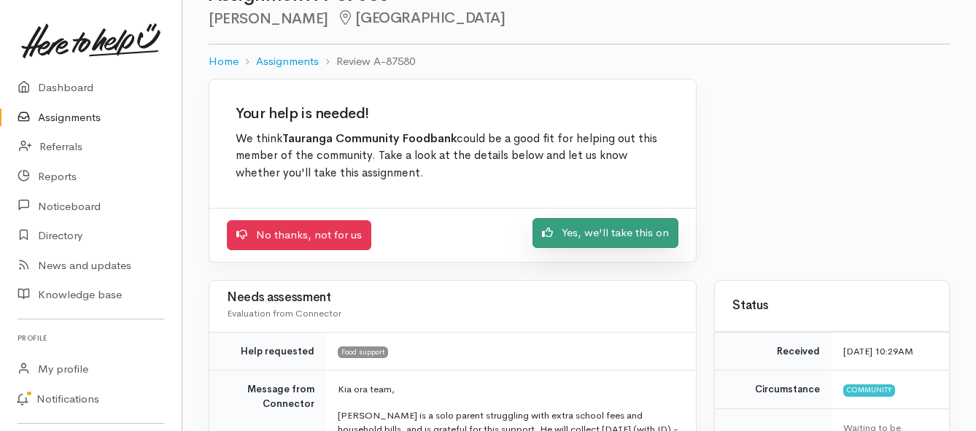
scroll to position [73, 0]
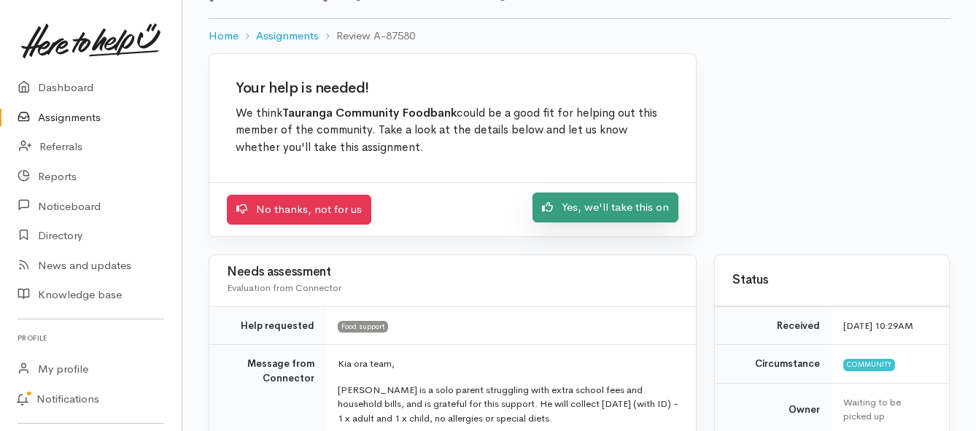
click at [637, 210] on link "Yes, we'll take this on" at bounding box center [606, 208] width 146 height 30
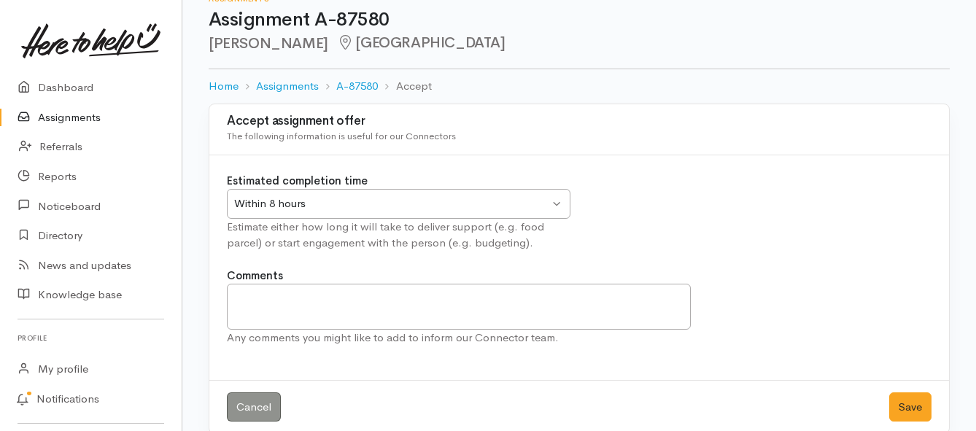
scroll to position [43, 0]
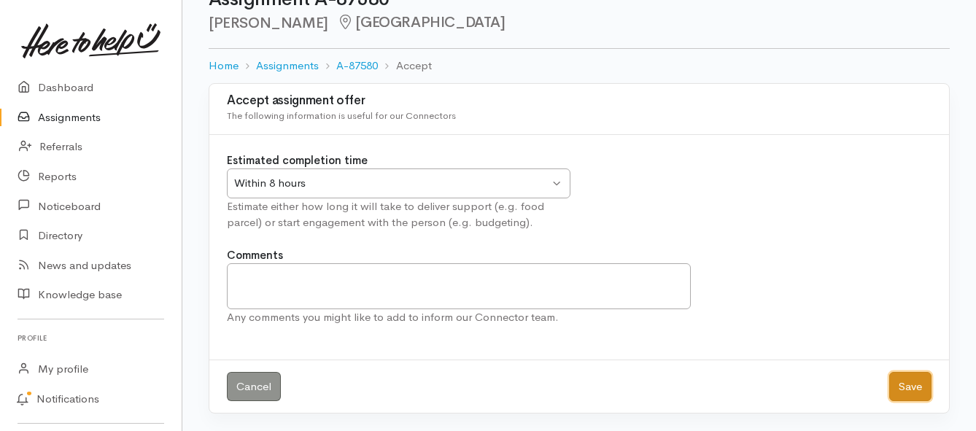
click at [918, 384] on button "Save" at bounding box center [910, 387] width 42 height 30
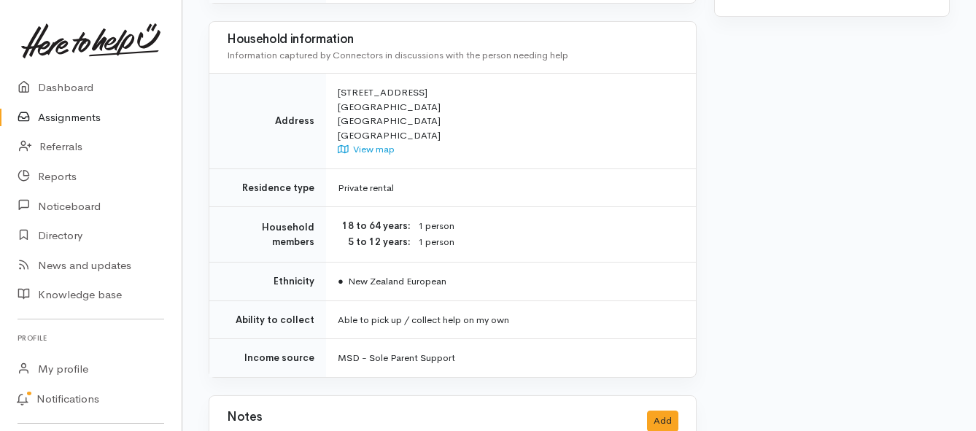
scroll to position [948, 0]
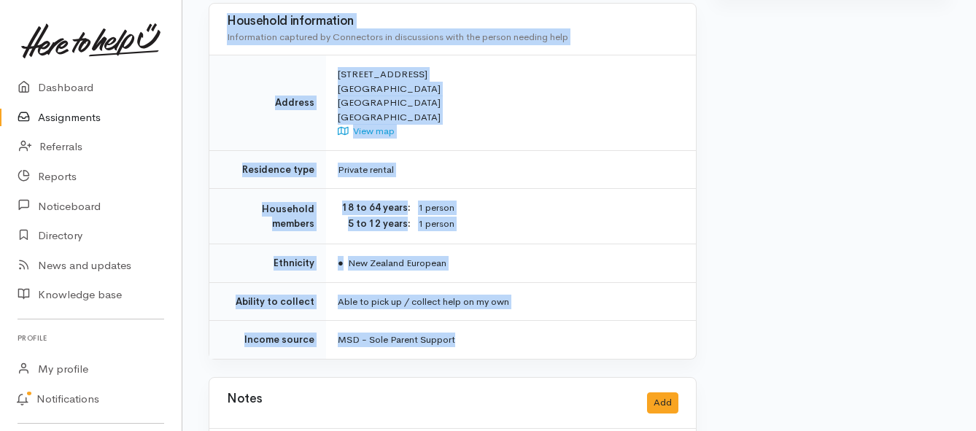
drag, startPoint x: 334, startPoint y: 113, endPoint x: 554, endPoint y: 294, distance: 285.1
copy div "**********"
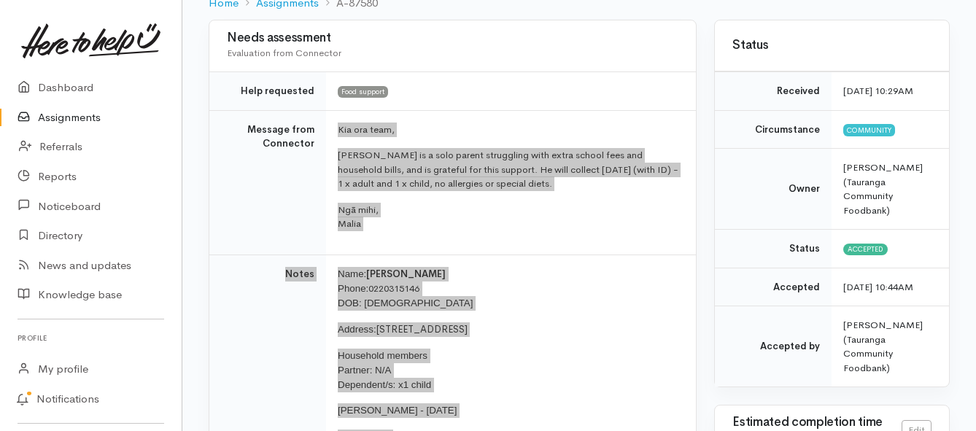
scroll to position [73, 0]
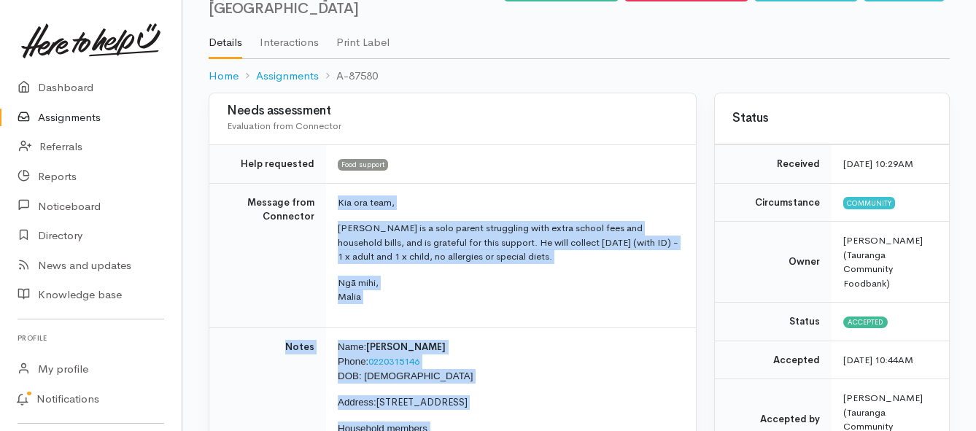
click at [90, 117] on link "Assignments" at bounding box center [91, 118] width 182 height 30
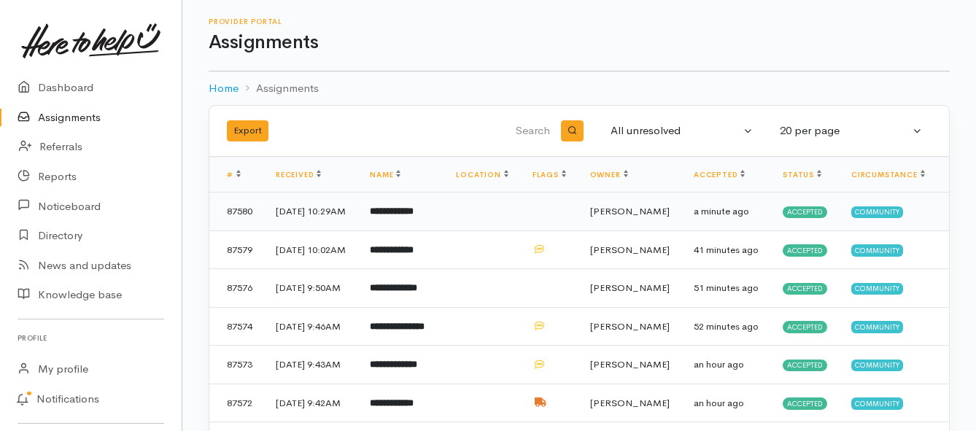
click at [393, 216] on b "**********" at bounding box center [392, 210] width 44 height 9
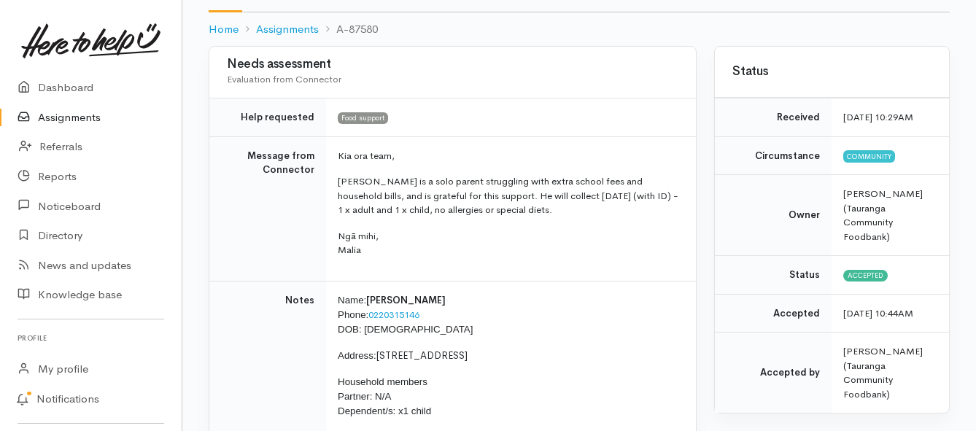
scroll to position [146, 0]
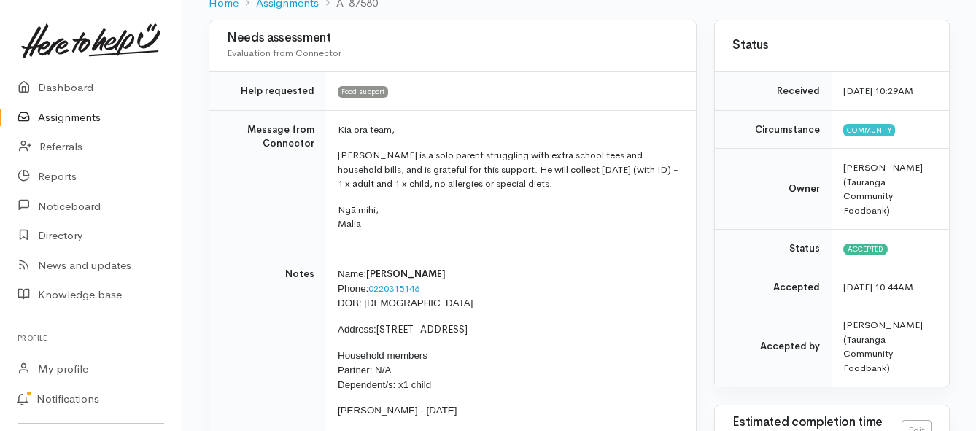
click at [55, 117] on link "Assignments" at bounding box center [91, 118] width 182 height 30
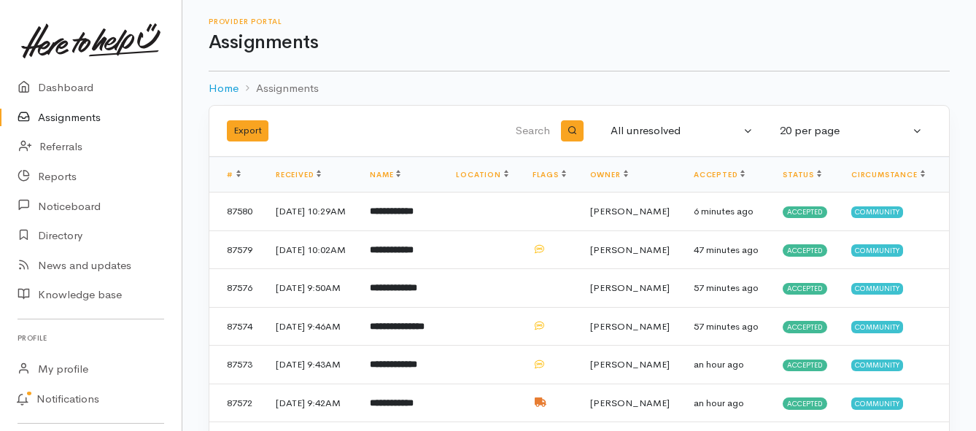
click at [59, 113] on link "Assignments" at bounding box center [91, 118] width 182 height 30
click at [71, 121] on link "Assignments" at bounding box center [91, 118] width 182 height 30
click at [80, 122] on link "Assignments" at bounding box center [91, 118] width 182 height 30
click at [91, 117] on link "Assignments" at bounding box center [91, 118] width 182 height 30
click at [87, 118] on link "Assignments" at bounding box center [91, 118] width 182 height 30
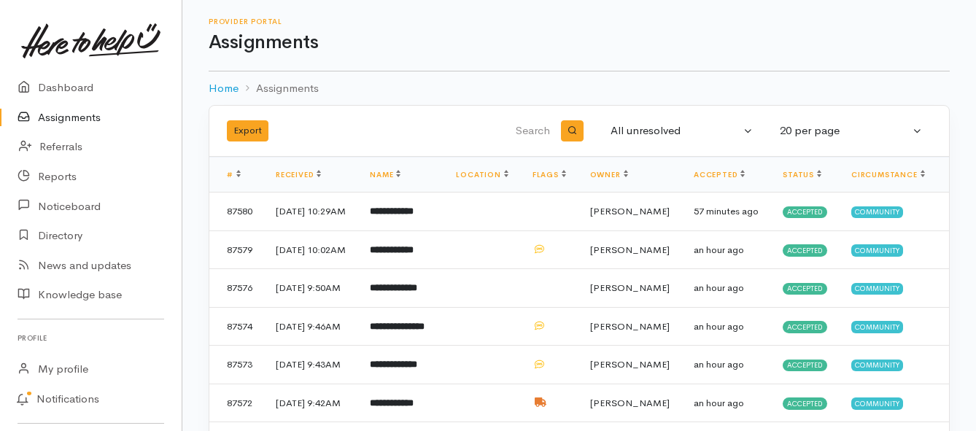
click at [77, 117] on link "Assignments" at bounding box center [91, 118] width 182 height 30
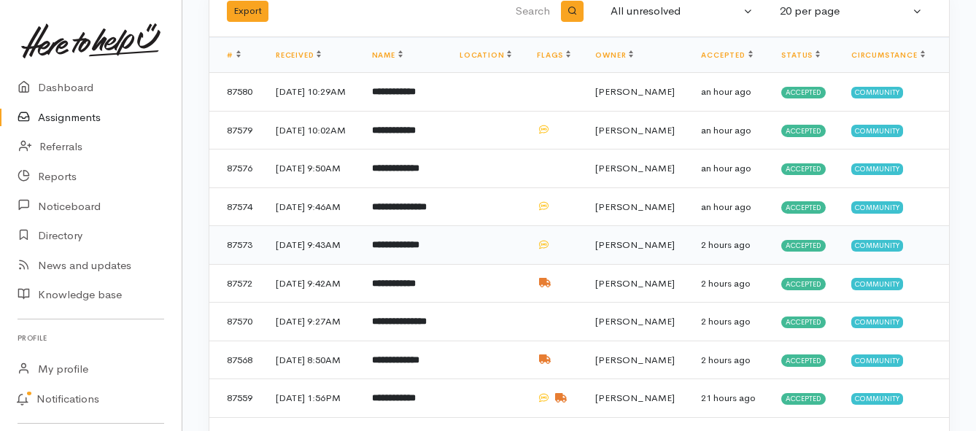
scroll to position [146, 0]
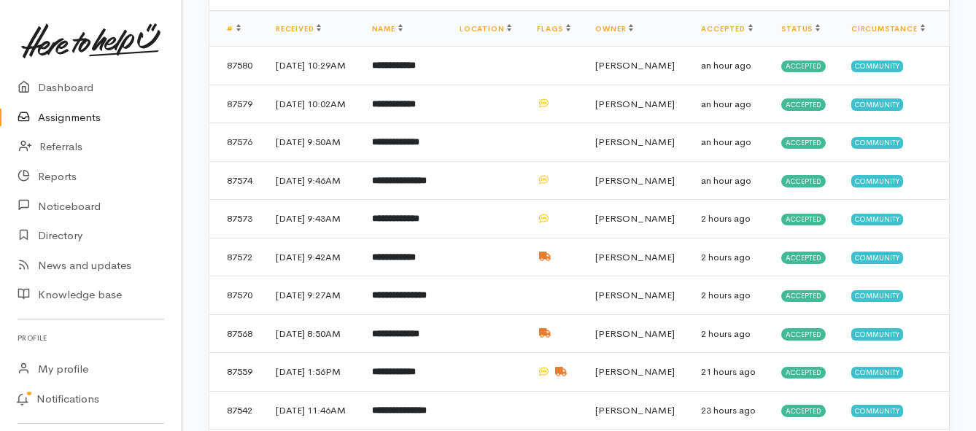
click at [93, 121] on link "Assignments" at bounding box center [91, 118] width 182 height 30
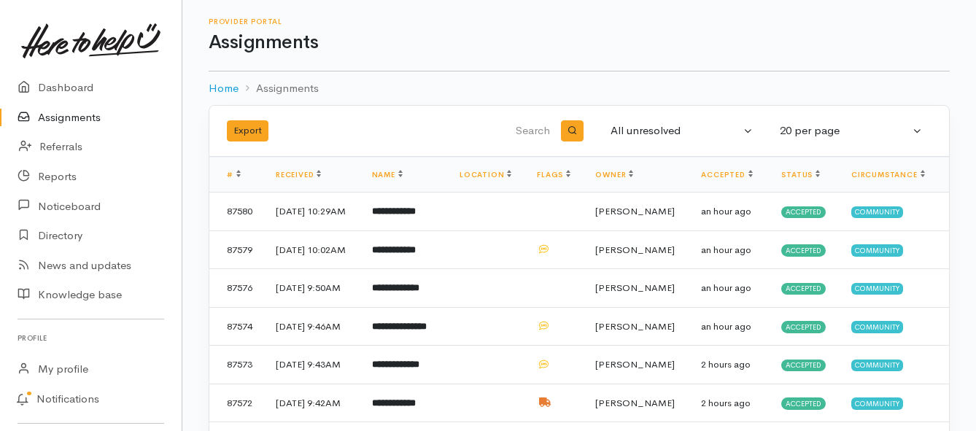
click at [67, 116] on link "Assignments" at bounding box center [91, 118] width 182 height 30
click at [93, 115] on link "Assignments" at bounding box center [91, 118] width 182 height 30
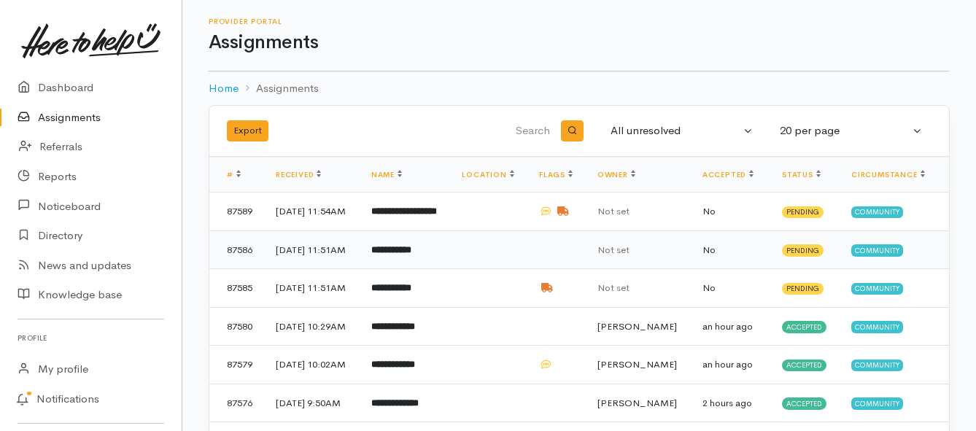
click at [399, 255] on b "**********" at bounding box center [391, 249] width 40 height 9
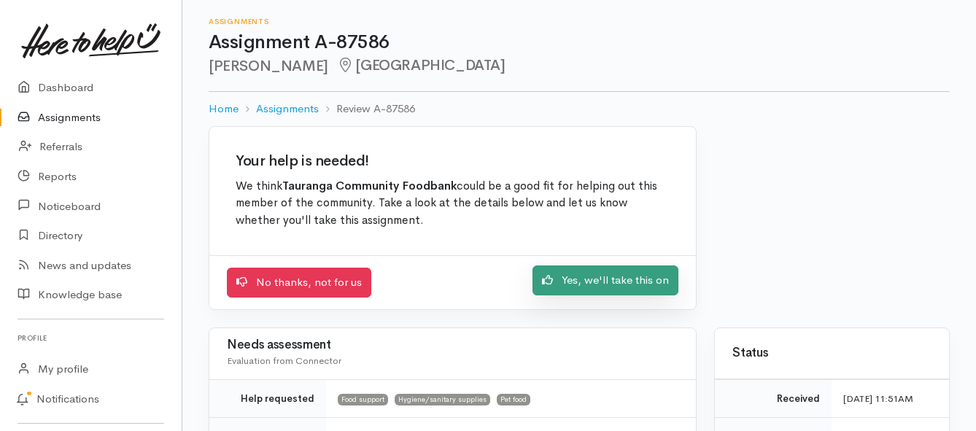
click at [543, 283] on icon at bounding box center [547, 279] width 11 height 11
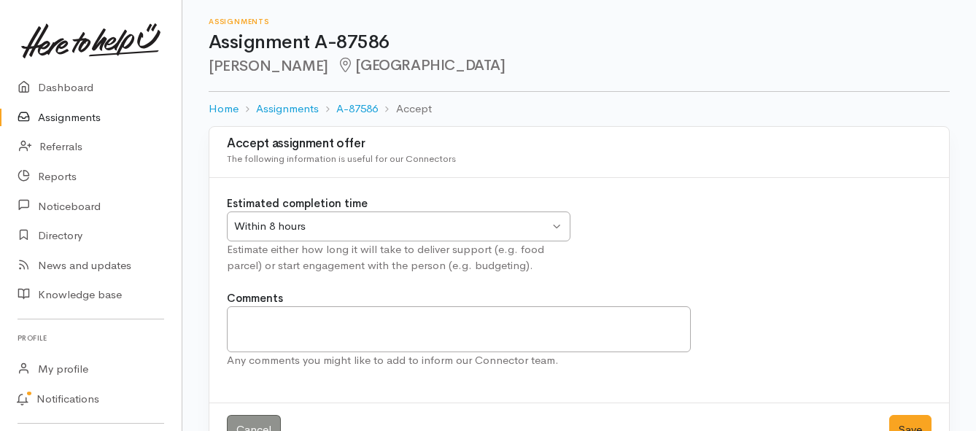
scroll to position [43, 0]
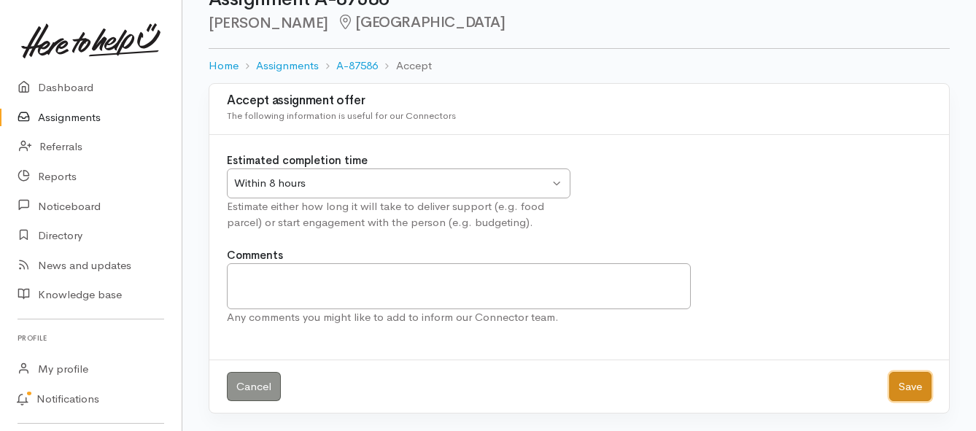
click at [913, 377] on button "Save" at bounding box center [910, 387] width 42 height 30
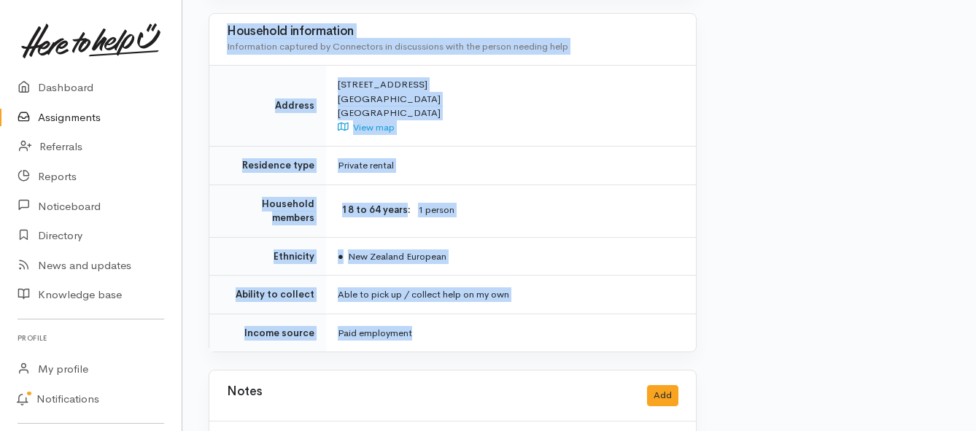
scroll to position [1094, 0]
drag, startPoint x: 334, startPoint y: 186, endPoint x: 491, endPoint y: 302, distance: 195.1
copy div "**********"
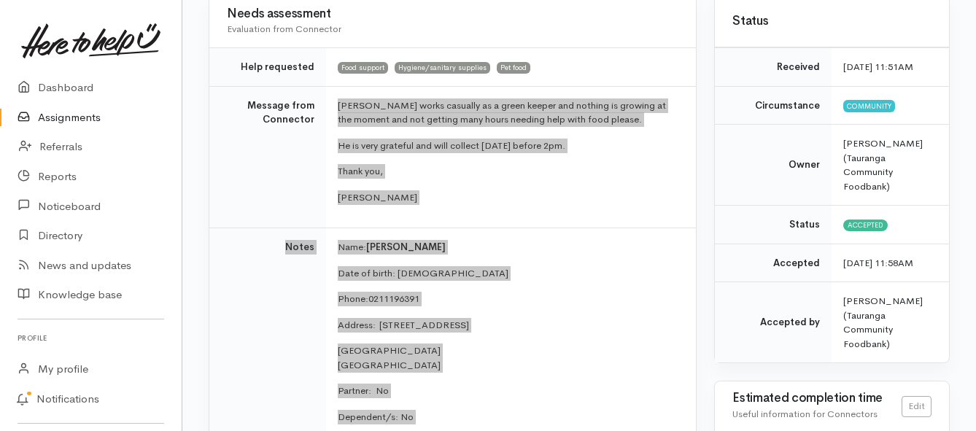
scroll to position [146, 0]
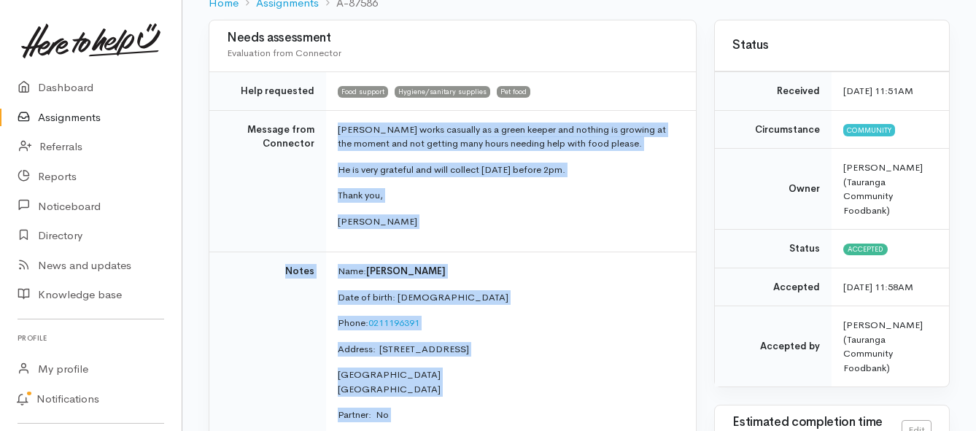
click at [93, 115] on link "Assignments" at bounding box center [91, 118] width 182 height 30
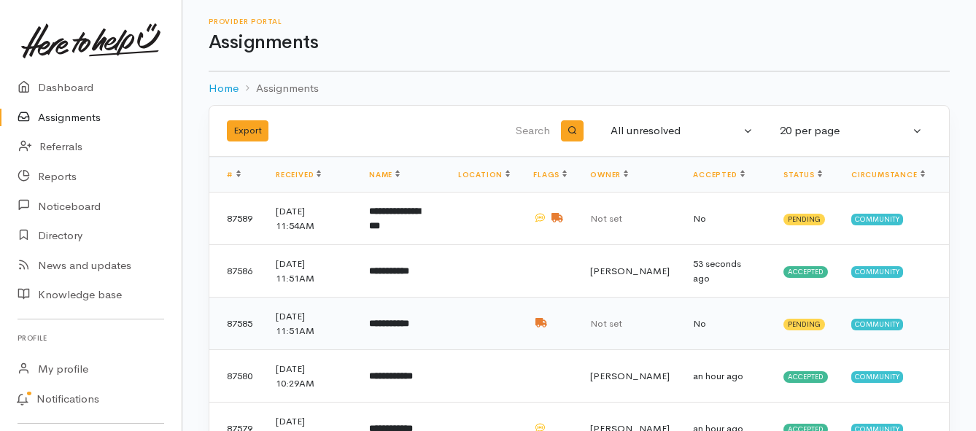
click at [409, 325] on b "**********" at bounding box center [389, 323] width 40 height 9
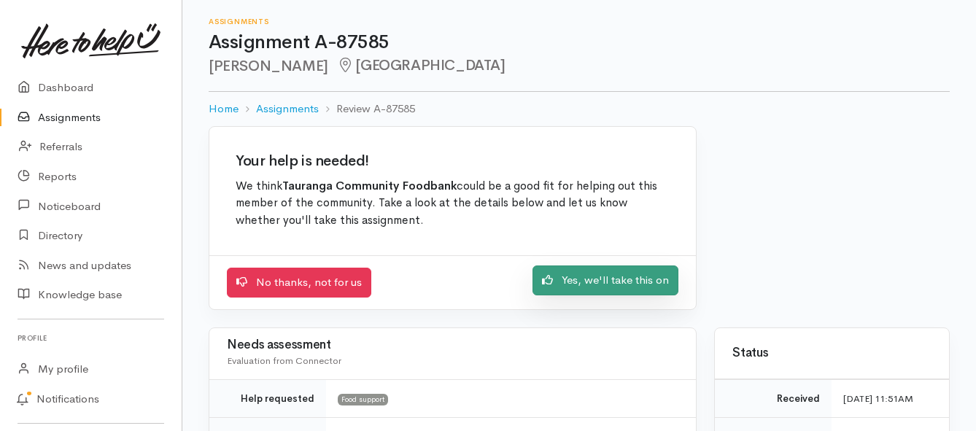
click at [579, 282] on link "Yes, we'll take this on" at bounding box center [606, 281] width 146 height 30
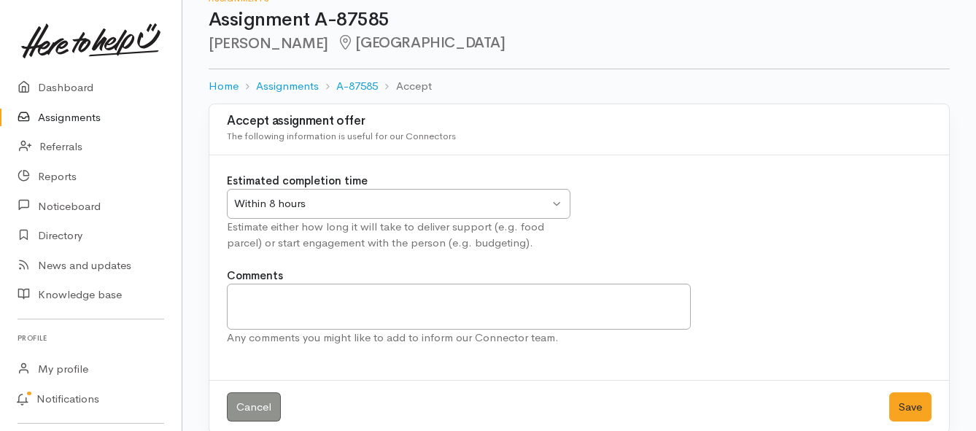
scroll to position [43, 0]
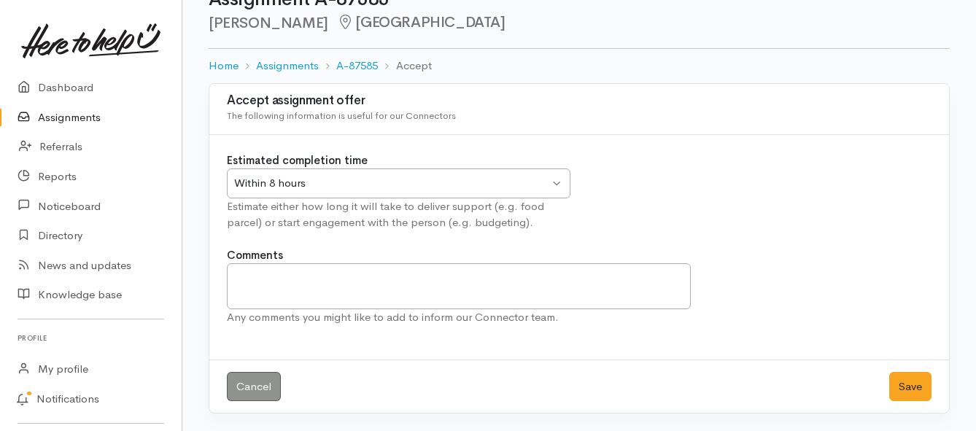
click at [555, 186] on div "Within 8 hours Within 8 hours" at bounding box center [399, 184] width 344 height 30
click at [906, 390] on button "Save" at bounding box center [910, 387] width 42 height 30
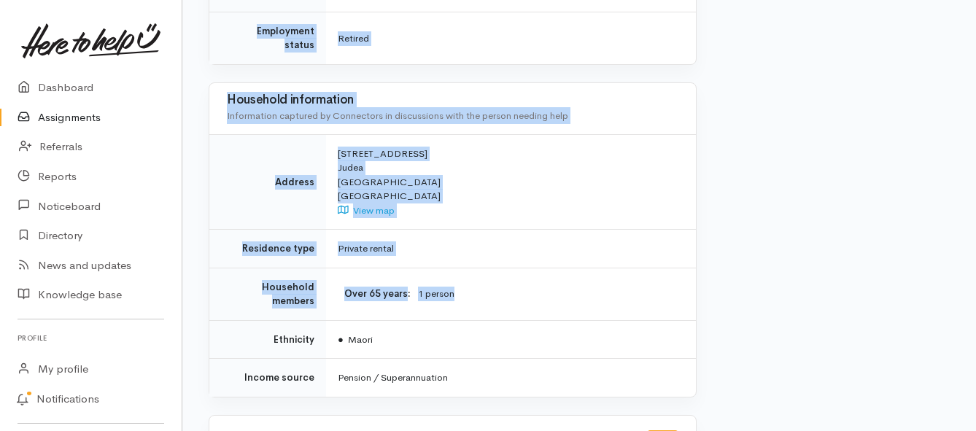
scroll to position [1313, 0]
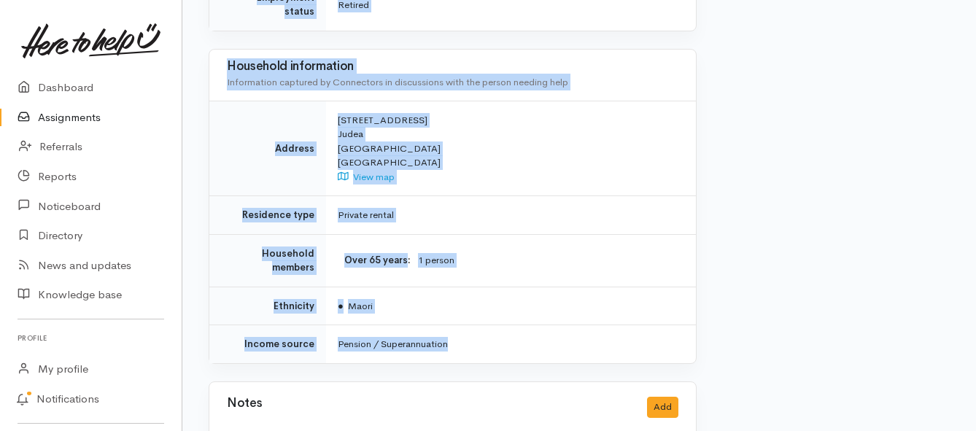
drag, startPoint x: 336, startPoint y: 182, endPoint x: 490, endPoint y: 287, distance: 185.9
copy div "Kia ora team, Spoke with Vika who is a part of Janey's primary support team. Vi…"
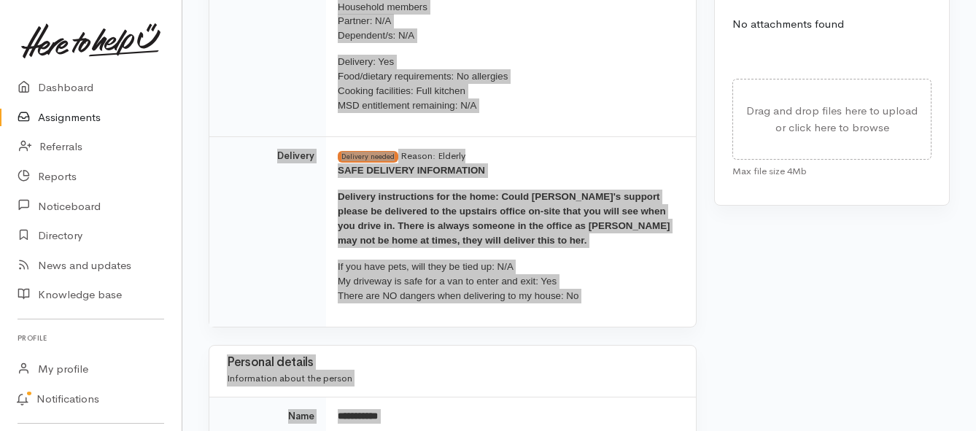
scroll to position [730, 0]
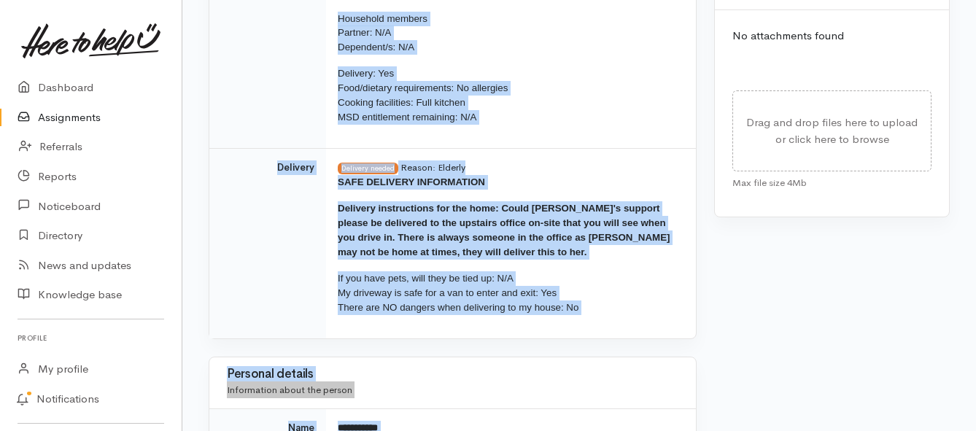
click at [535, 175] on p "SAFE DELIVERY INFORMATION" at bounding box center [508, 182] width 341 height 15
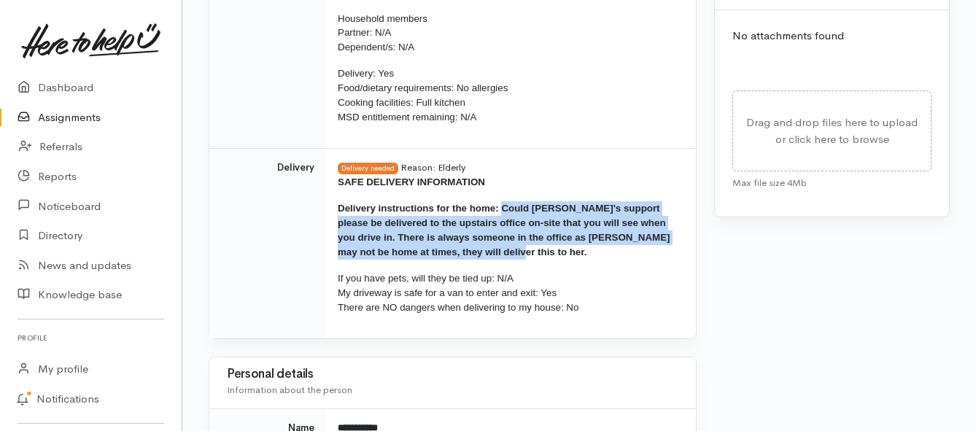
drag, startPoint x: 504, startPoint y: 178, endPoint x: 521, endPoint y: 217, distance: 42.1
click at [521, 217] on p "Delivery instructions for the home: Could Janey's support please be delivered t…" at bounding box center [508, 230] width 341 height 58
copy b "Could Janey's support please be delivered to the upstairs office on-site that y…"
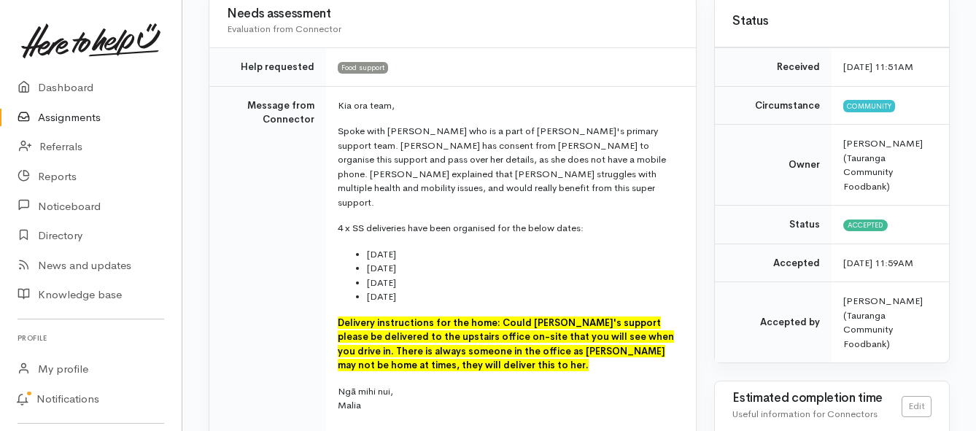
scroll to position [146, 0]
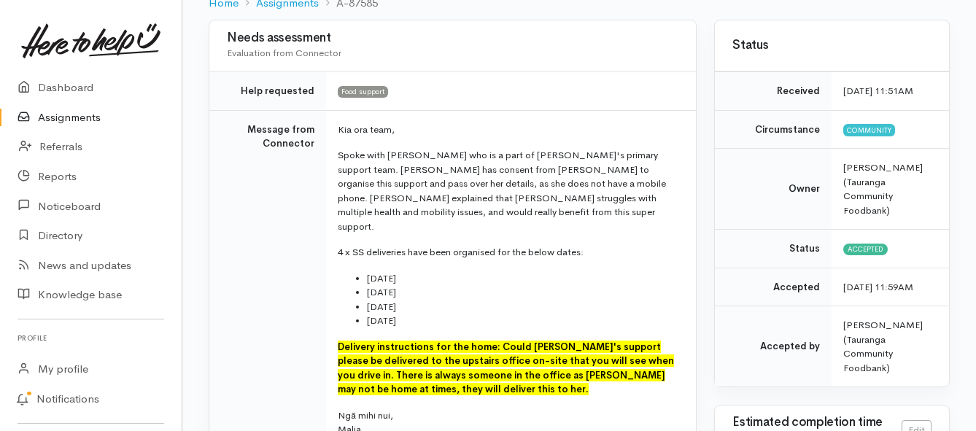
click at [58, 119] on link "Assignments" at bounding box center [91, 118] width 182 height 30
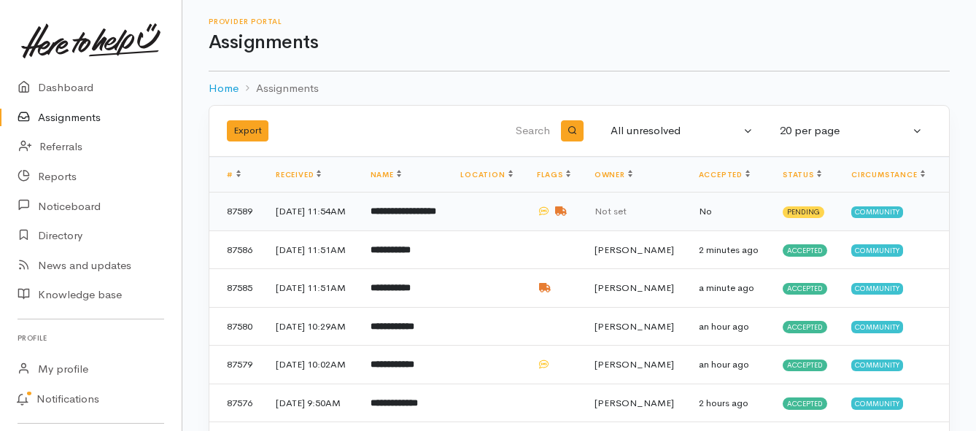
click at [431, 216] on b "**********" at bounding box center [404, 210] width 66 height 9
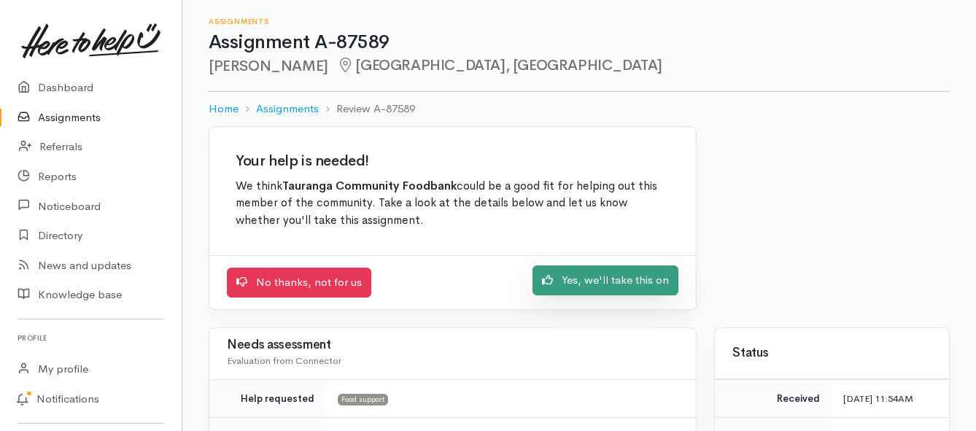
click at [570, 279] on link "Yes, we'll take this on" at bounding box center [606, 281] width 146 height 30
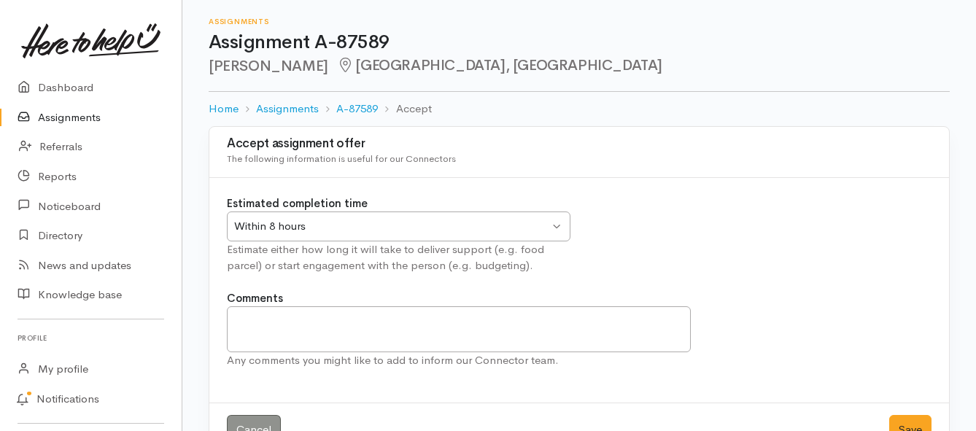
scroll to position [43, 0]
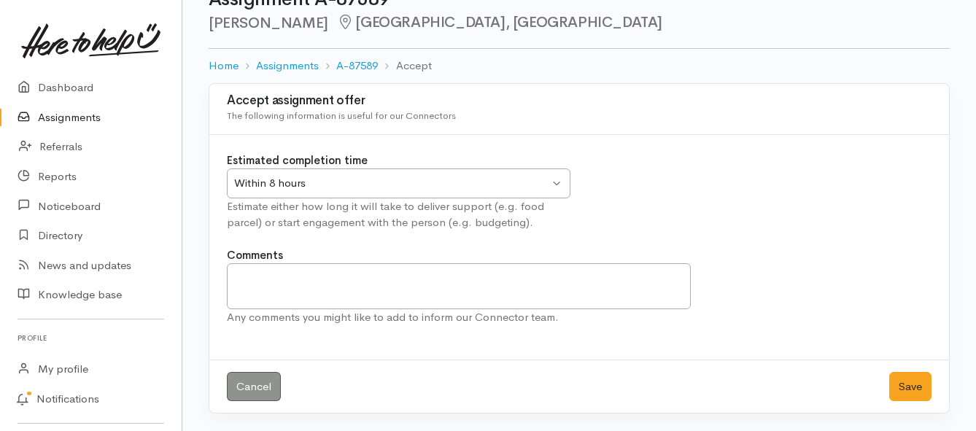
click at [557, 185] on div "Within 8 hours Within 8 hours" at bounding box center [399, 184] width 344 height 30
click at [902, 391] on button "Save" at bounding box center [910, 387] width 42 height 30
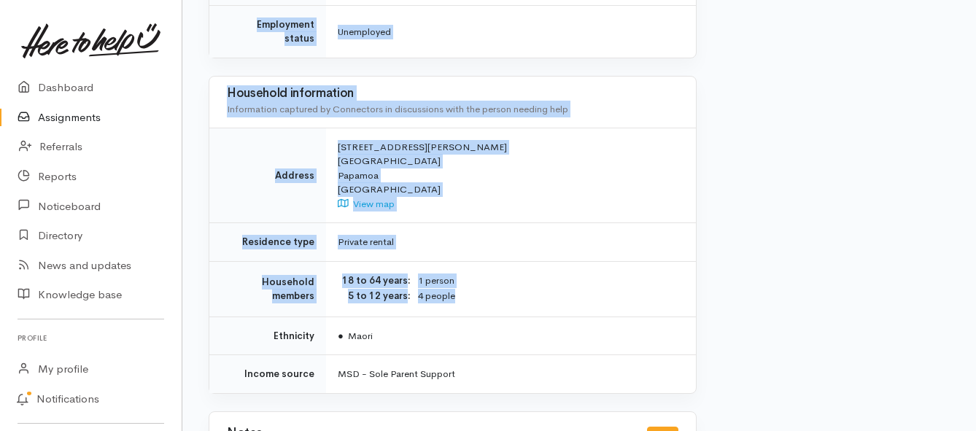
scroll to position [1167, 0]
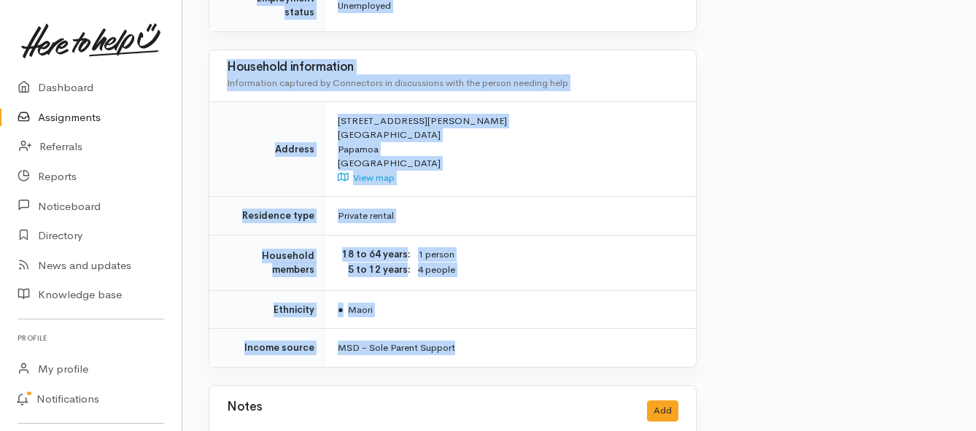
drag, startPoint x: 340, startPoint y: 204, endPoint x: 500, endPoint y: 317, distance: 196.2
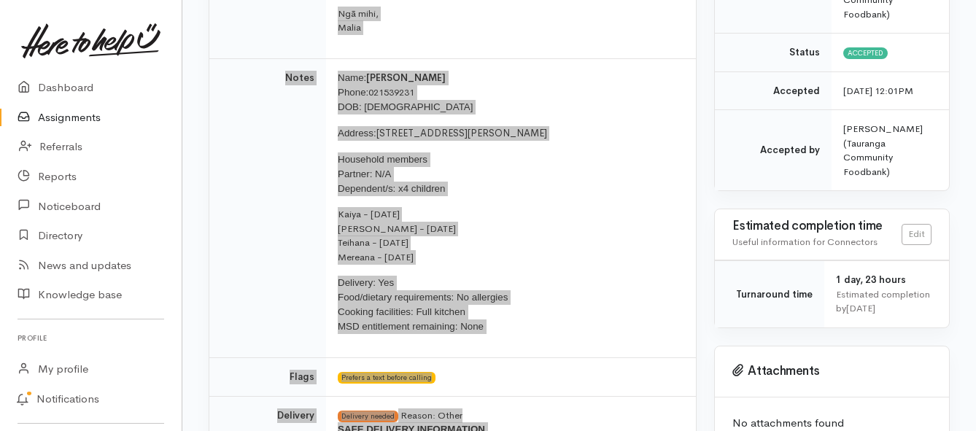
scroll to position [365, 0]
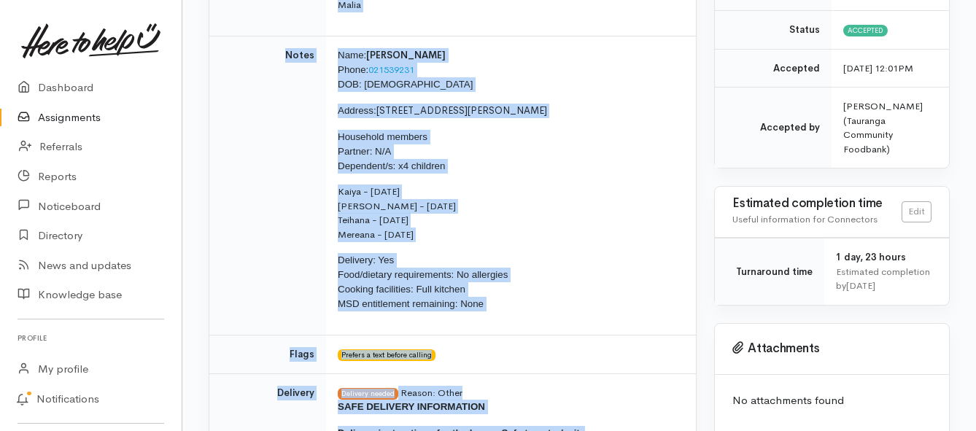
click at [80, 117] on link "Assignments" at bounding box center [91, 118] width 182 height 30
